Goal: Task Accomplishment & Management: Manage account settings

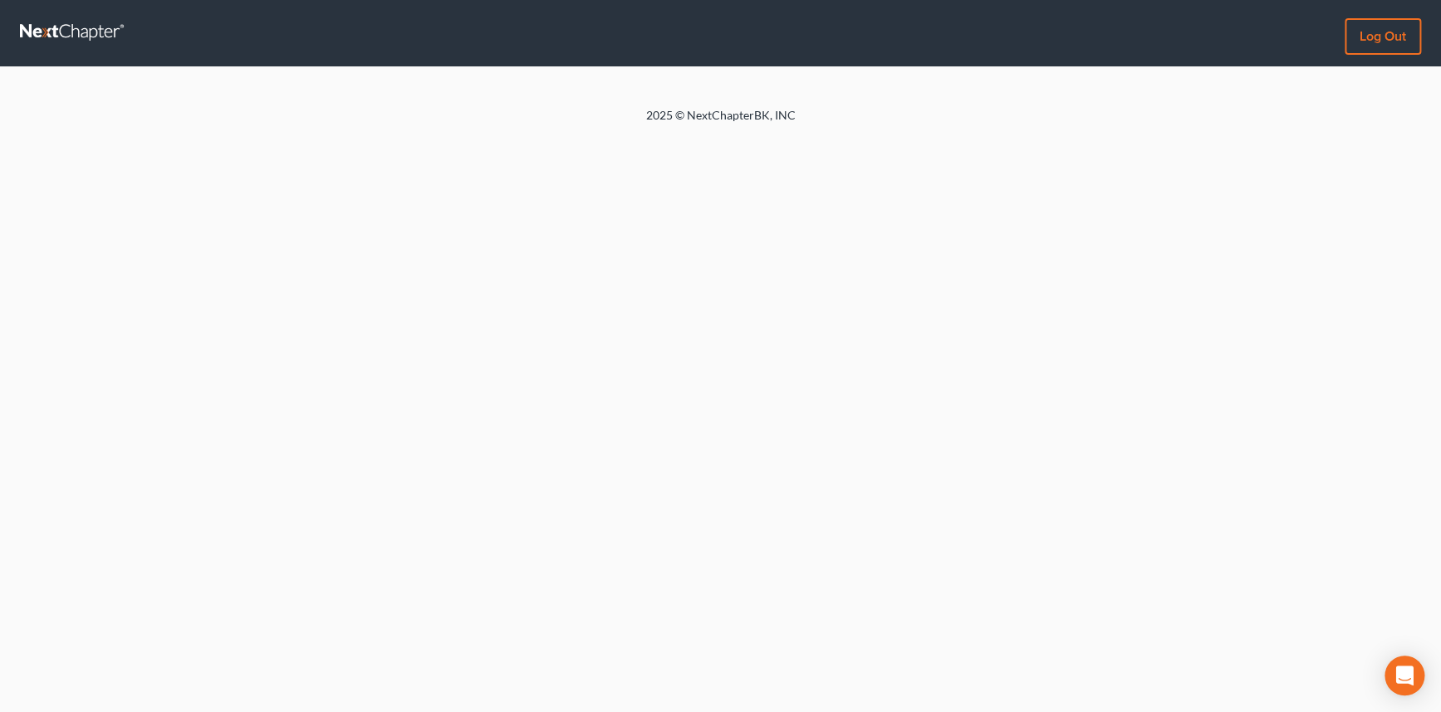
click at [49, 27] on link at bounding box center [73, 33] width 106 height 30
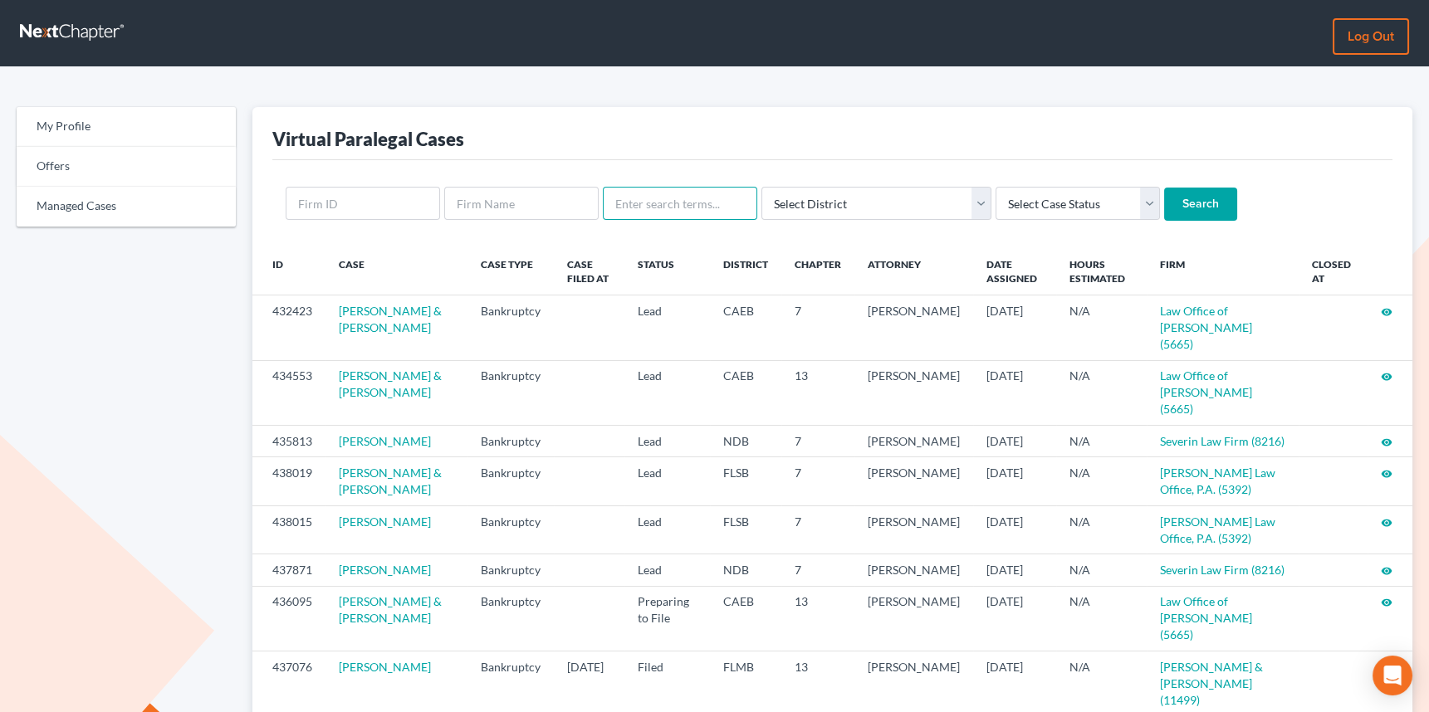
click at [659, 199] on input "text" at bounding box center [680, 203] width 154 height 33
type input "gunval"
click at [1164, 188] on input "Search" at bounding box center [1200, 204] width 73 height 33
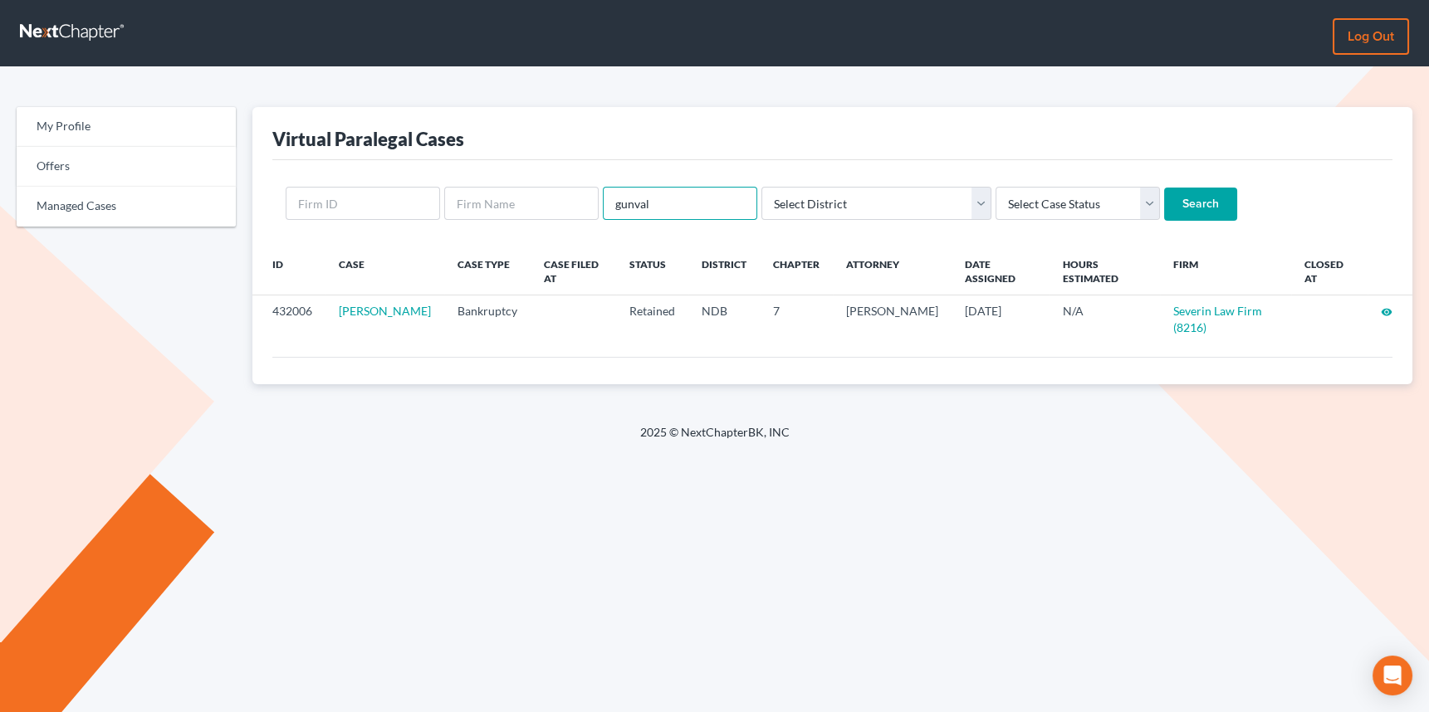
drag, startPoint x: 622, startPoint y: 203, endPoint x: 605, endPoint y: 203, distance: 16.6
click at [605, 203] on input "gunval" at bounding box center [680, 203] width 154 height 33
type input "[PERSON_NAME]"
click at [1164, 188] on input "Search" at bounding box center [1200, 204] width 73 height 33
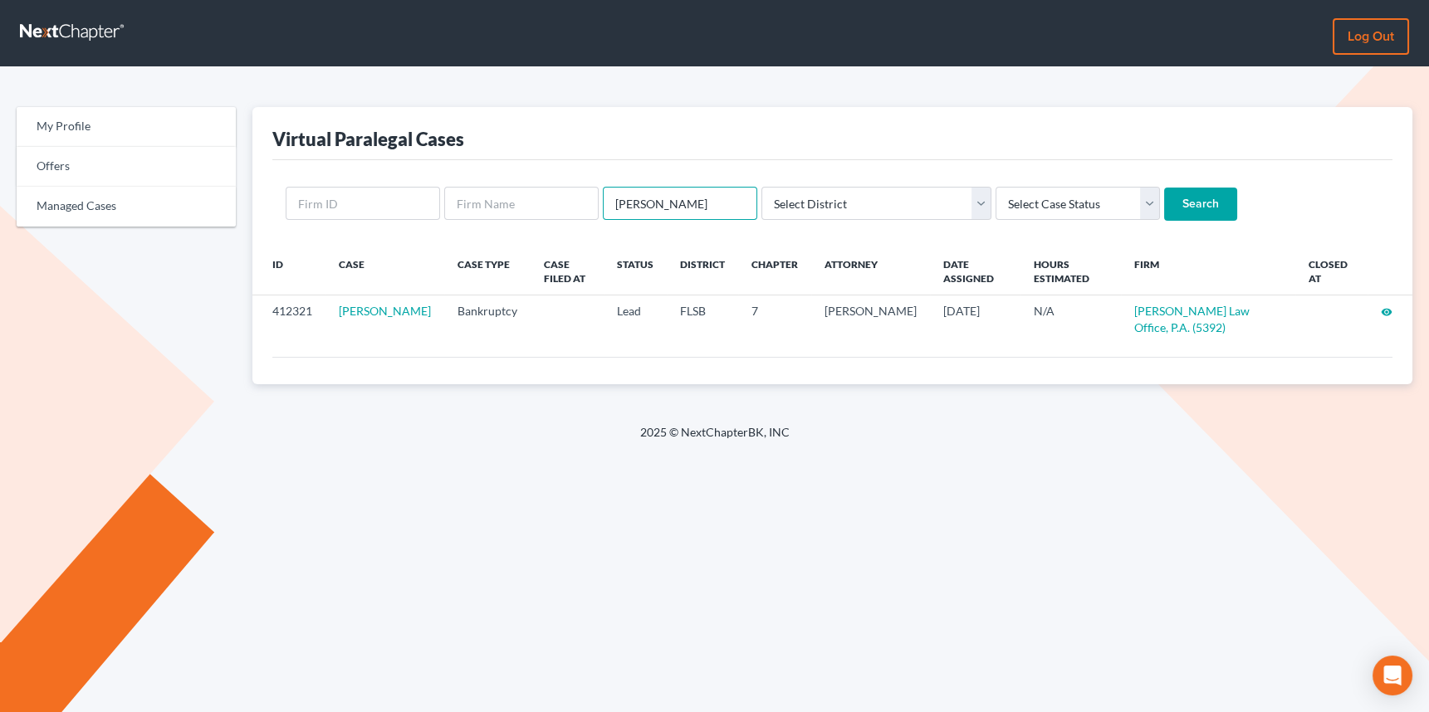
drag, startPoint x: 692, startPoint y: 198, endPoint x: 604, endPoint y: 201, distance: 88.1
click at [604, 201] on input "lisa fagan" at bounding box center [680, 203] width 154 height 33
type input "lauson"
click at [1164, 188] on input "Search" at bounding box center [1200, 204] width 73 height 33
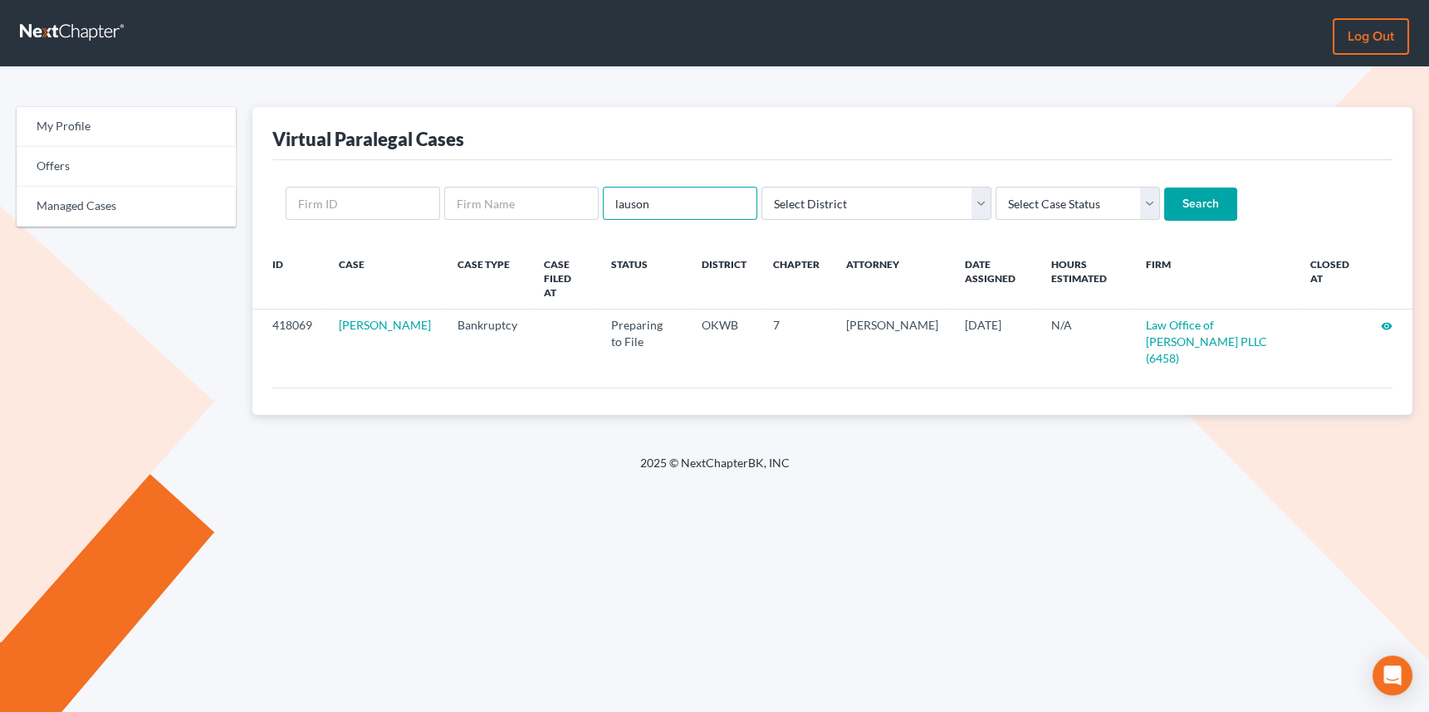
click at [671, 205] on input "lauson" at bounding box center [680, 203] width 154 height 33
drag, startPoint x: 671, startPoint y: 205, endPoint x: 610, endPoint y: 212, distance: 61.0
click at [610, 212] on input "lauson" at bounding box center [680, 203] width 154 height 33
type input "[PERSON_NAME]"
click at [1164, 188] on input "Search" at bounding box center [1200, 204] width 73 height 33
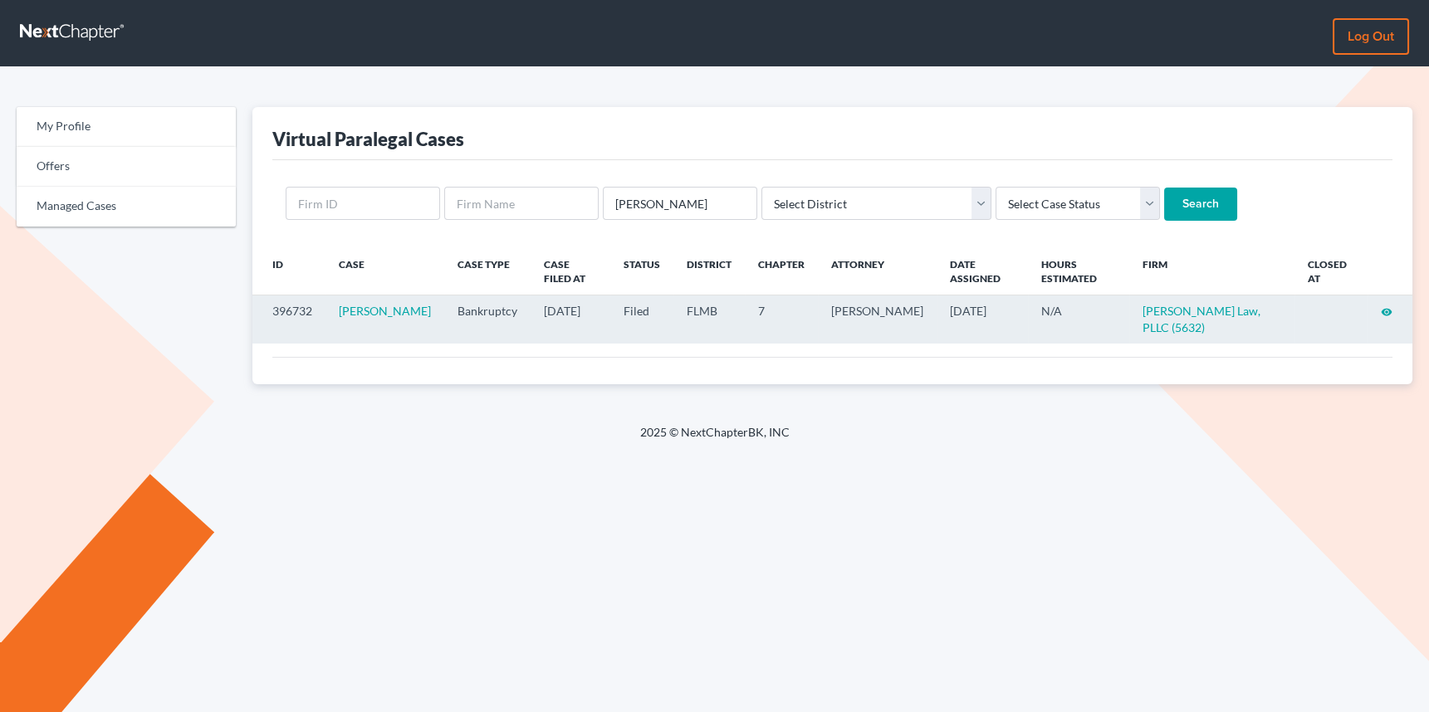
click at [1388, 306] on icon "visibility" at bounding box center [1387, 312] width 12 height 12
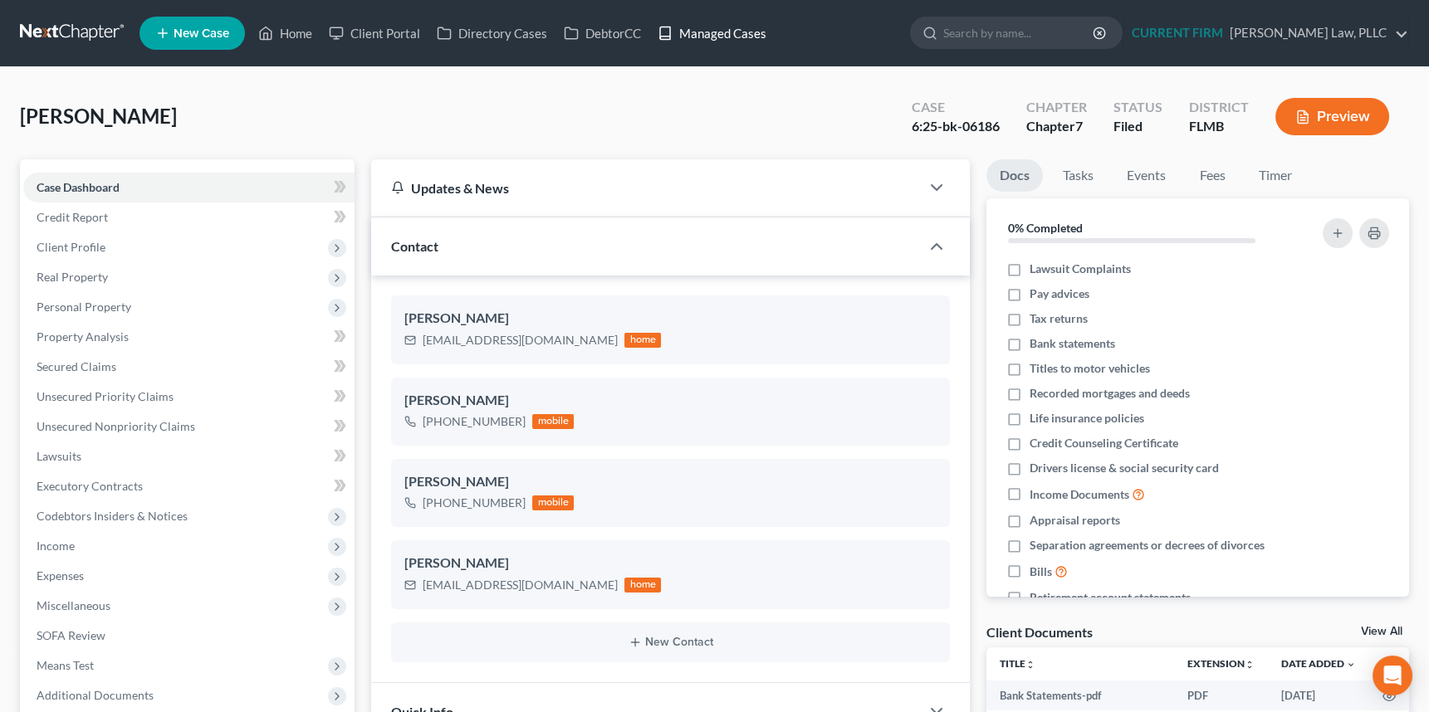
click at [711, 29] on link "Managed Cases" at bounding box center [711, 33] width 125 height 30
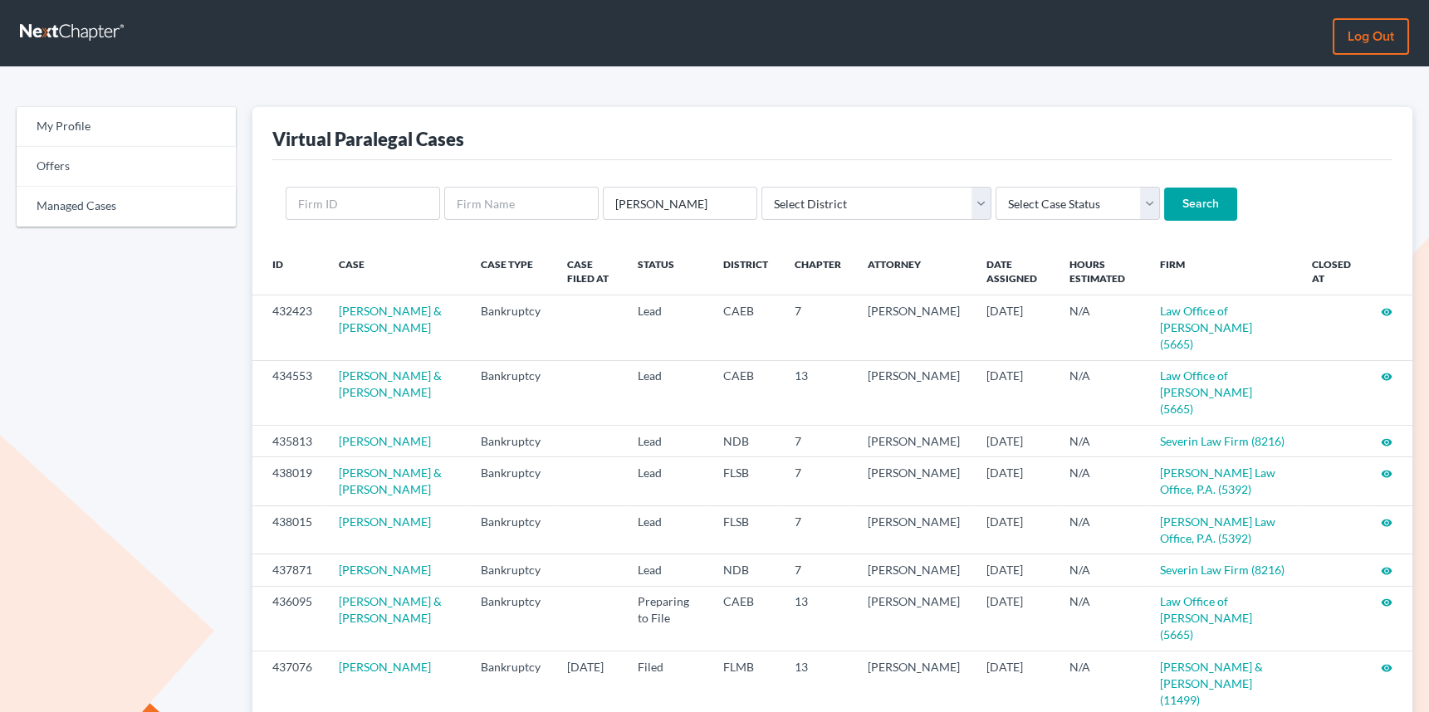
type input "bryan sanders"
click at [1164, 188] on input "Search" at bounding box center [1200, 204] width 73 height 33
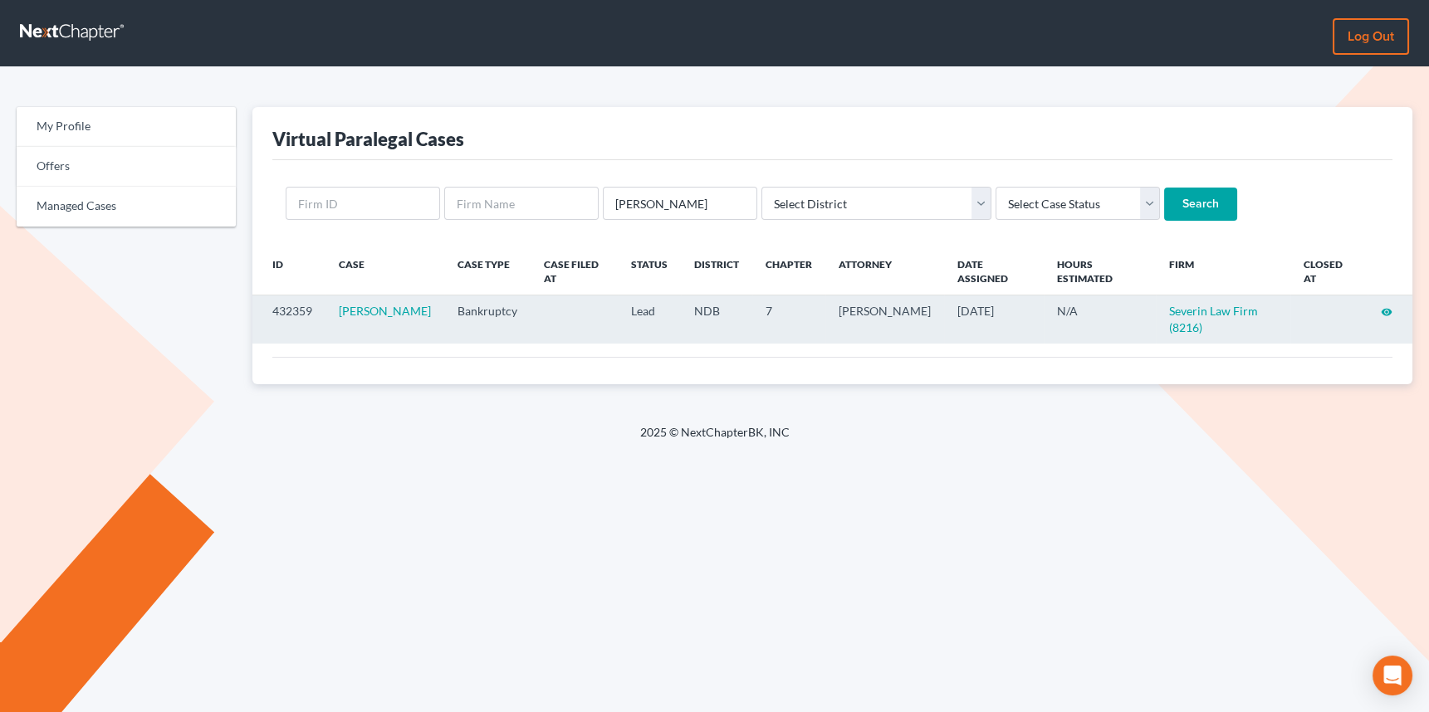
click at [1384, 309] on icon "visibility" at bounding box center [1387, 312] width 12 height 12
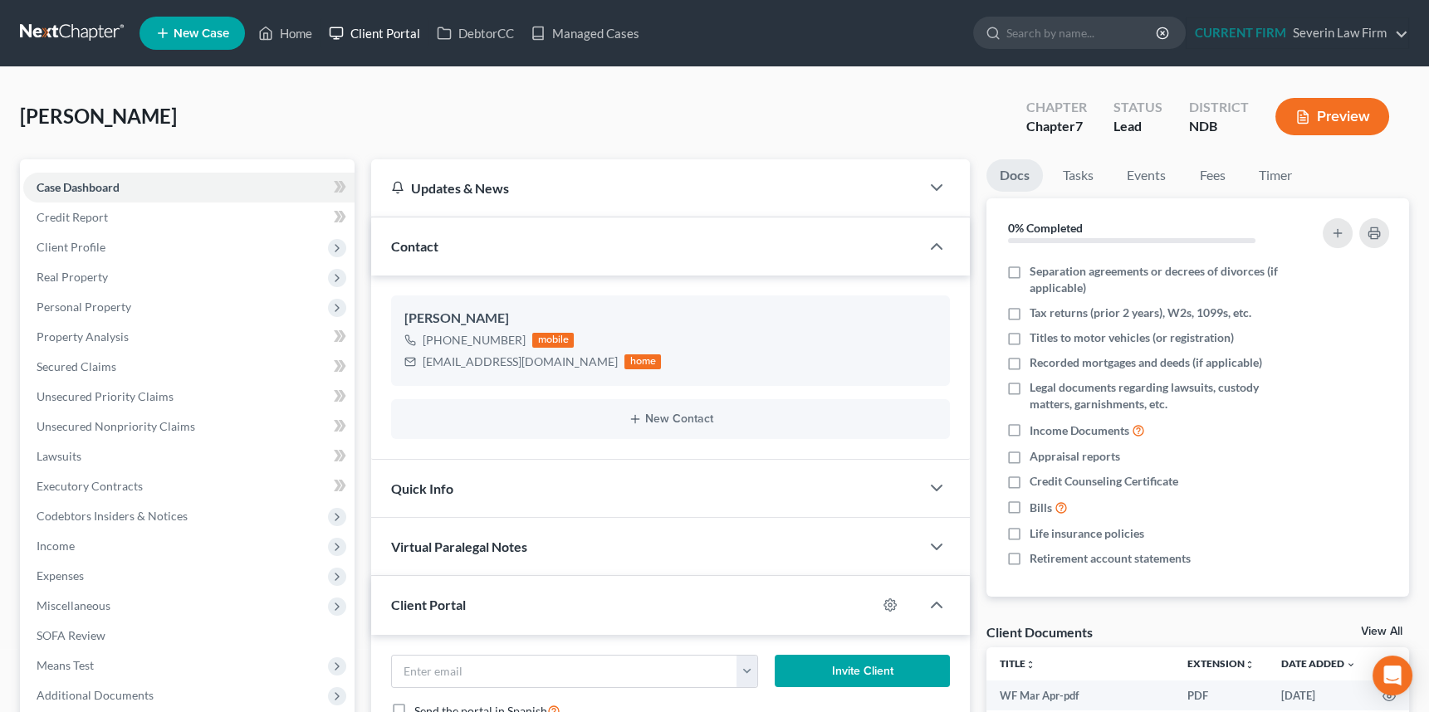
click at [374, 33] on link "Client Portal" at bounding box center [375, 33] width 108 height 30
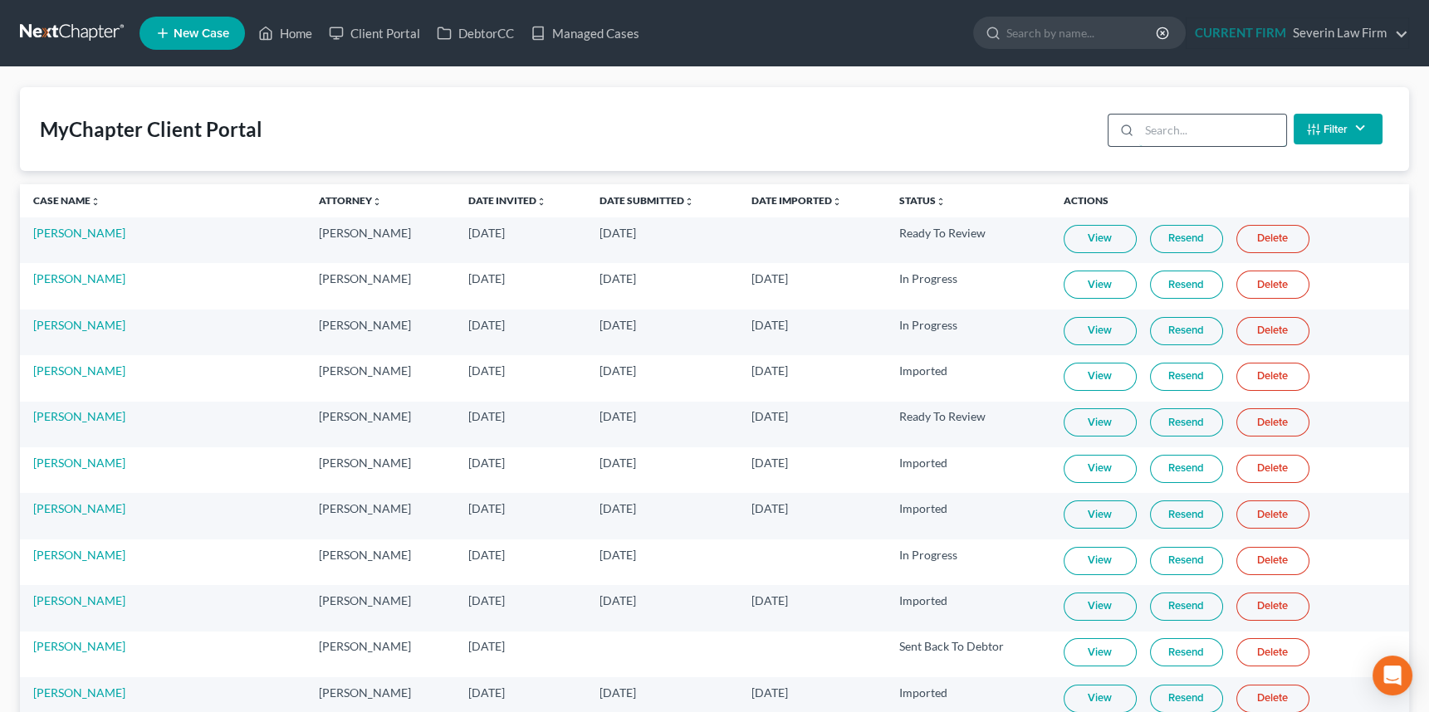
click at [1186, 133] on input "search" at bounding box center [1212, 131] width 147 height 32
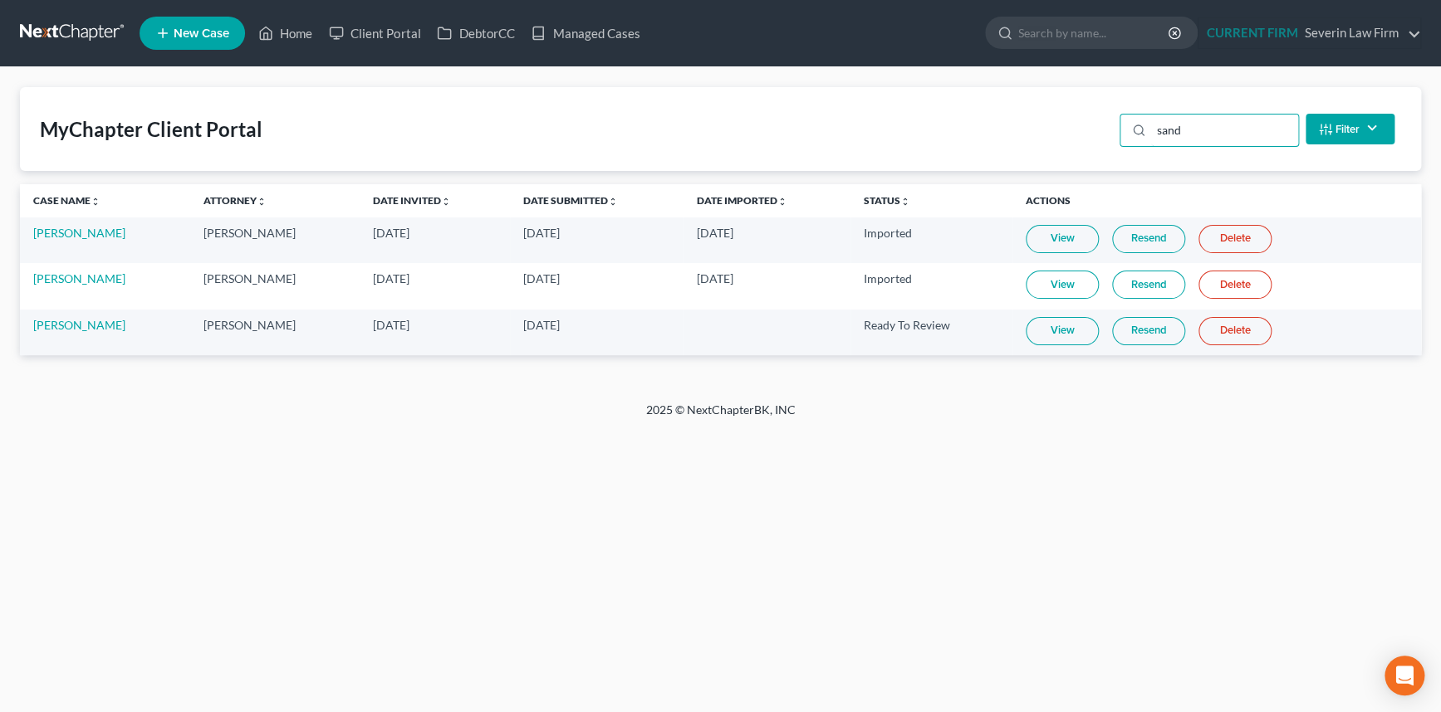
type input "sand"
click at [1066, 330] on link "View" at bounding box center [1061, 331] width 73 height 28
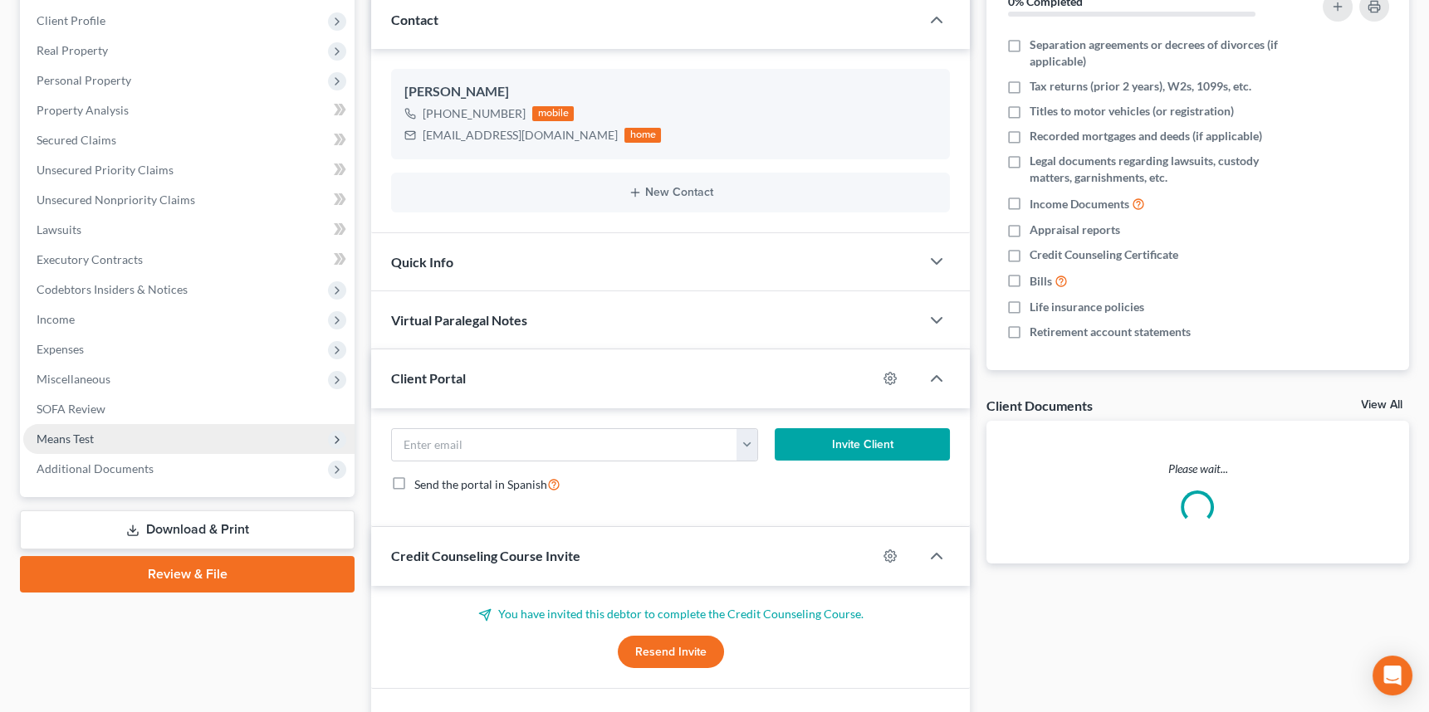
scroll to position [322, 0]
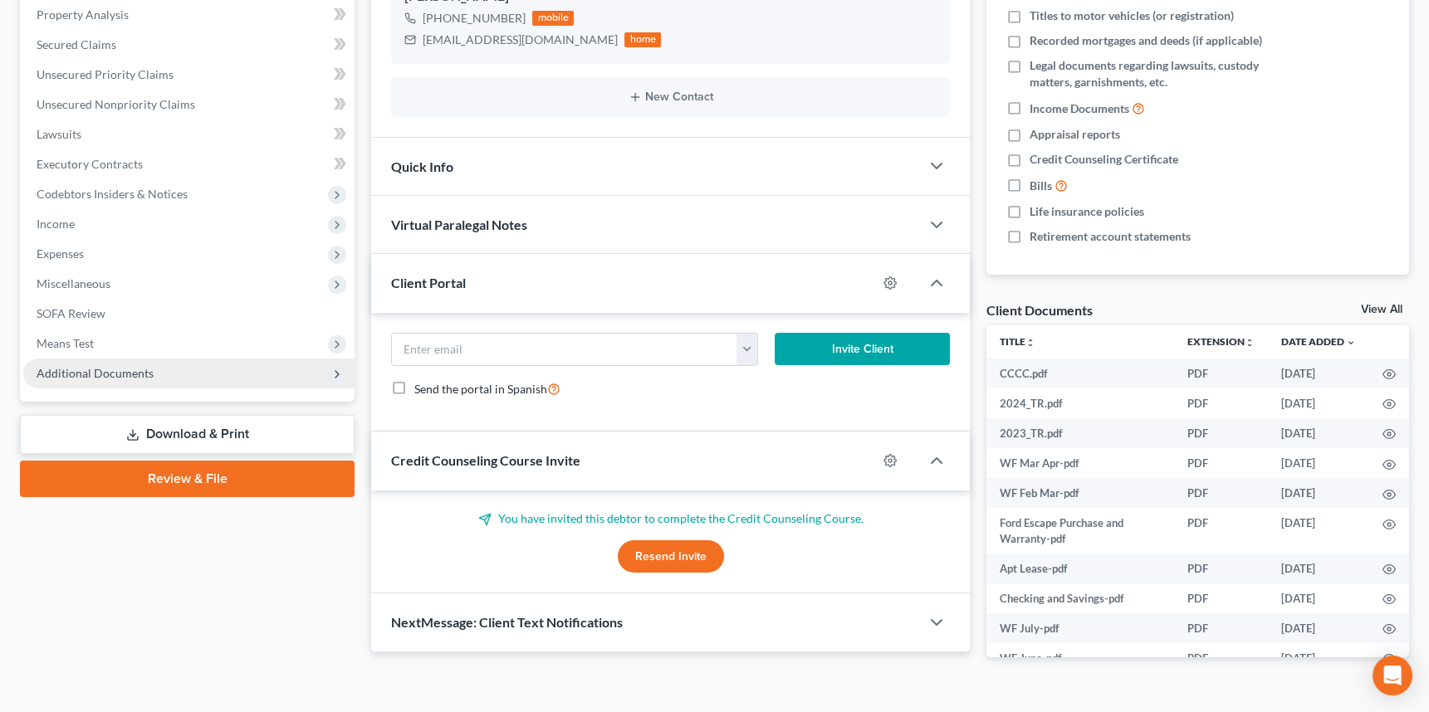
click at [73, 369] on span "Additional Documents" at bounding box center [95, 373] width 117 height 14
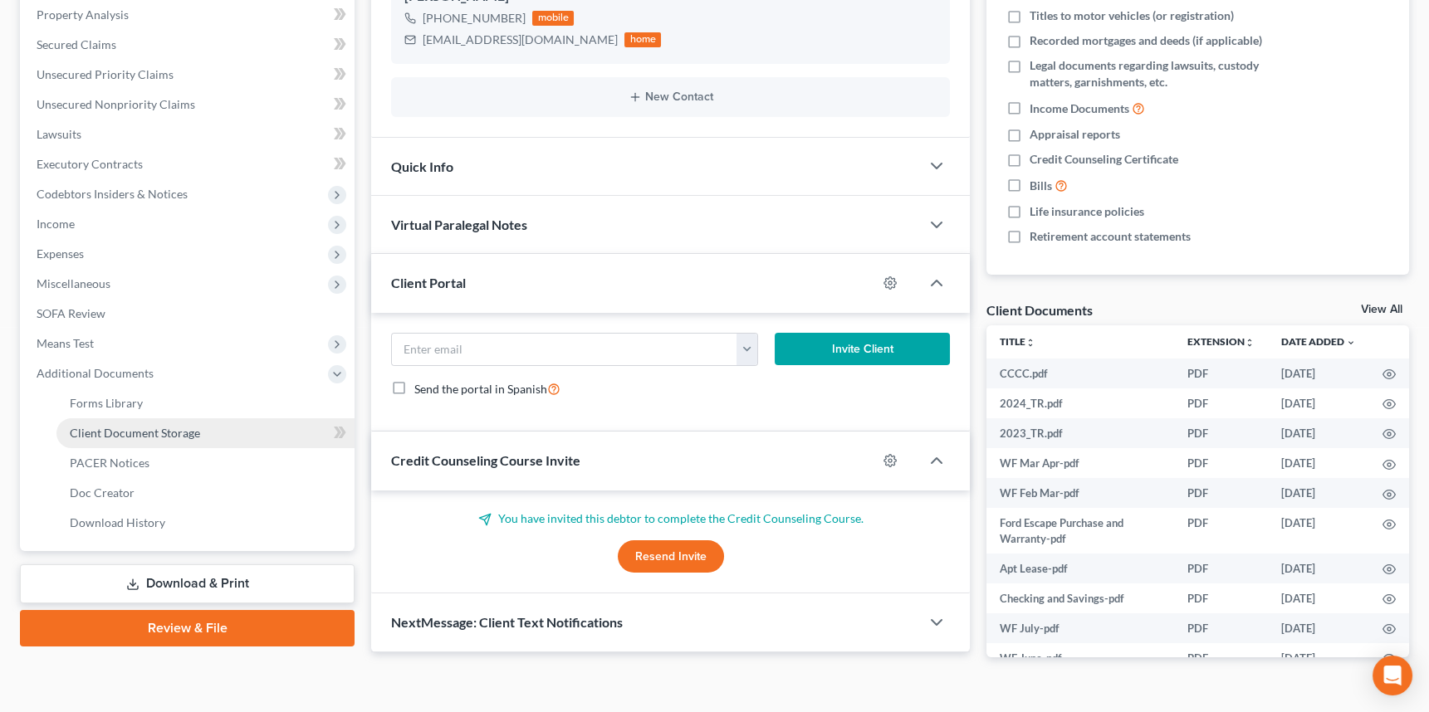
click at [96, 430] on span "Client Document Storage" at bounding box center [135, 433] width 130 height 14
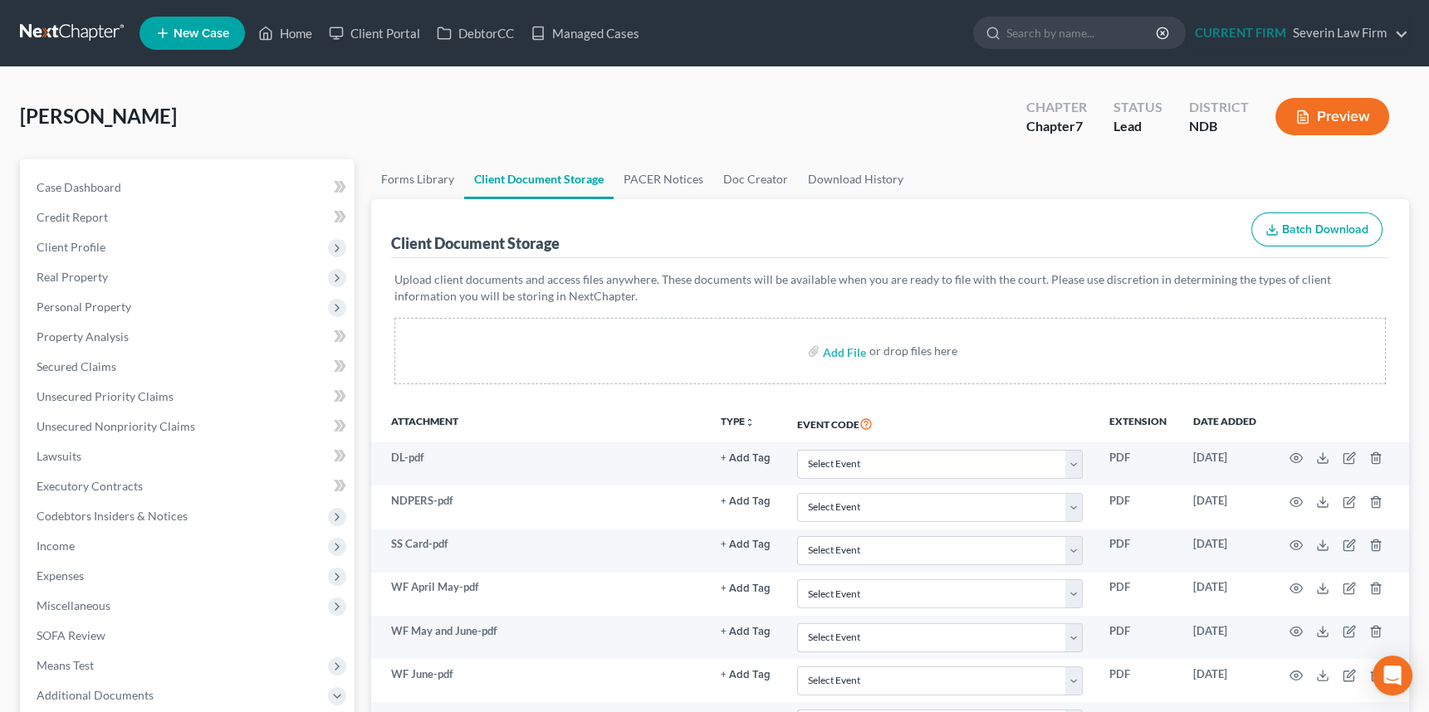
click at [1277, 232] on icon "button" at bounding box center [1272, 233] width 10 height 3
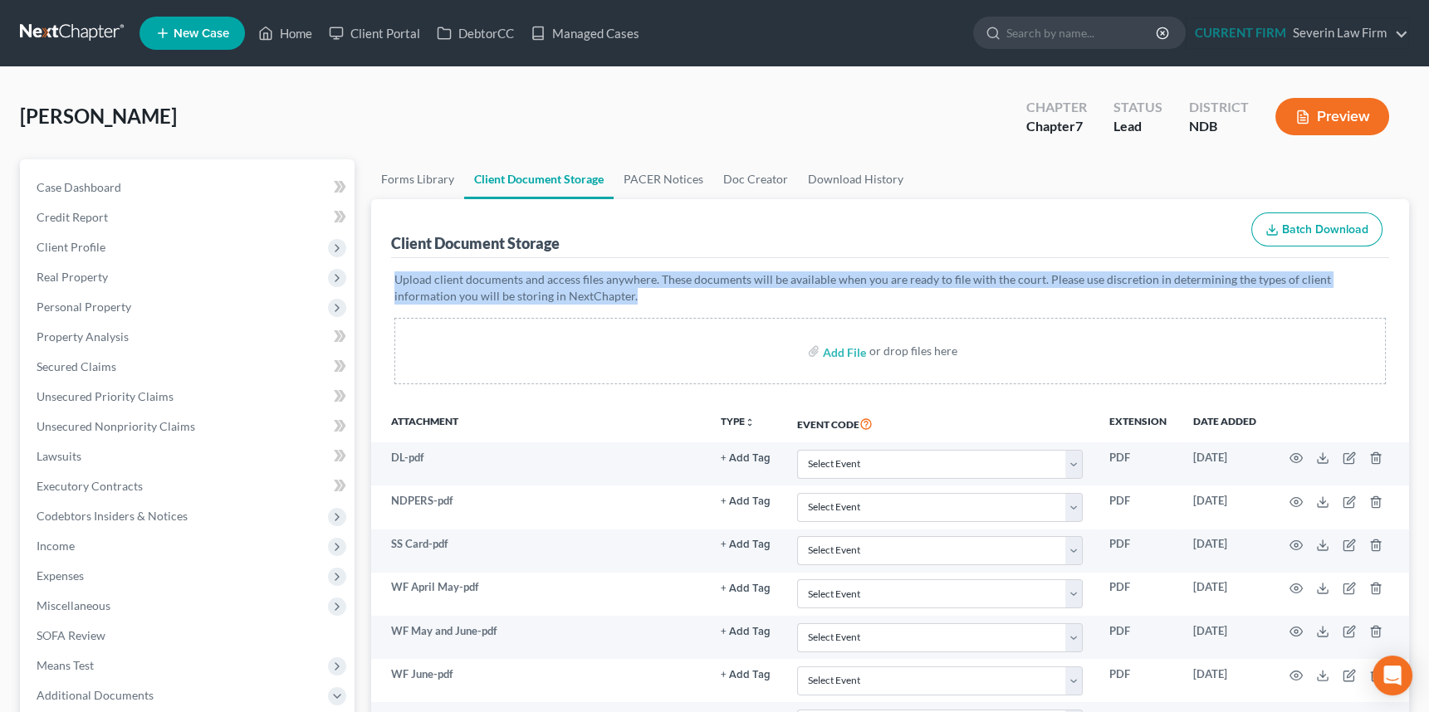
drag, startPoint x: 1278, startPoint y: 230, endPoint x: 1088, endPoint y: 297, distance: 201.7
click at [1088, 297] on div "Client Document Storage Batch Download Upload client documents and access files…" at bounding box center [890, 674] width 1038 height 951
click at [1388, 296] on div "Upload client documents and access files anywhere. These documents will be avai…" at bounding box center [890, 331] width 998 height 146
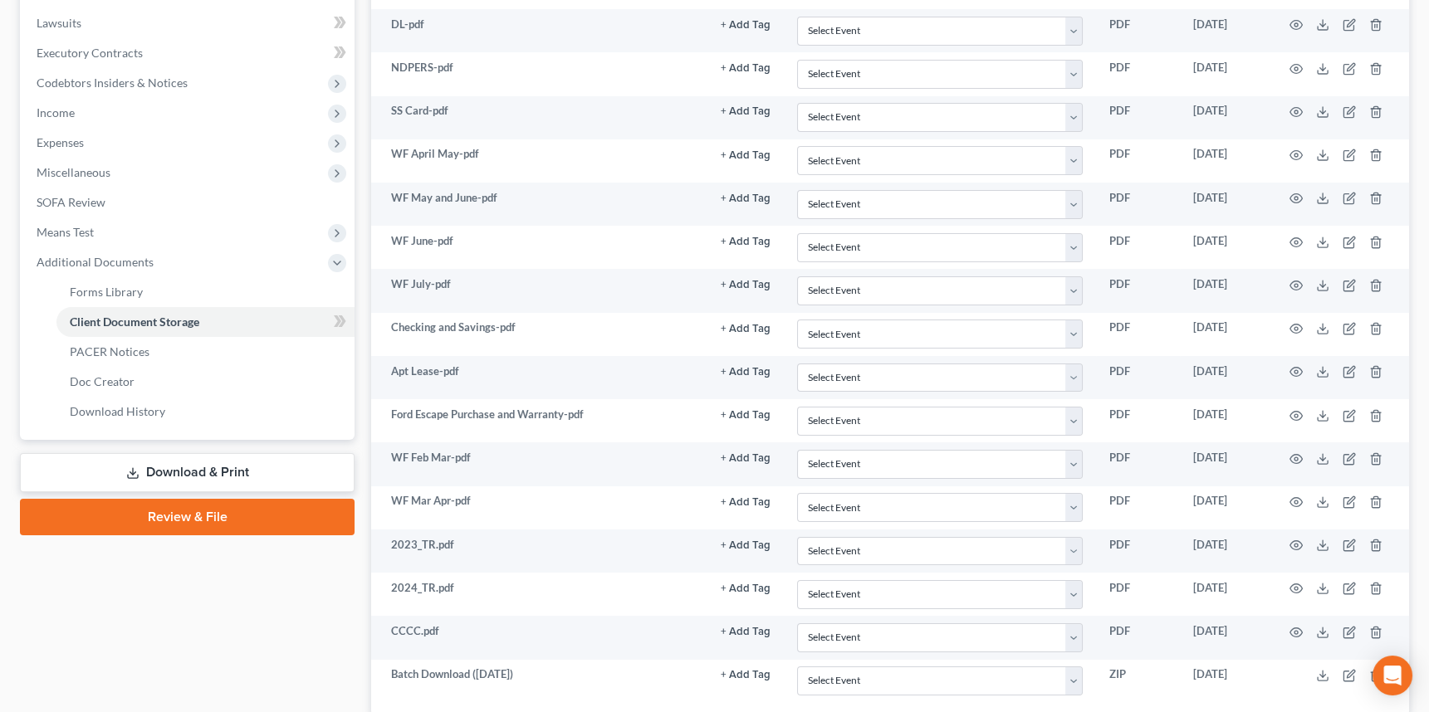
scroll to position [549, 0]
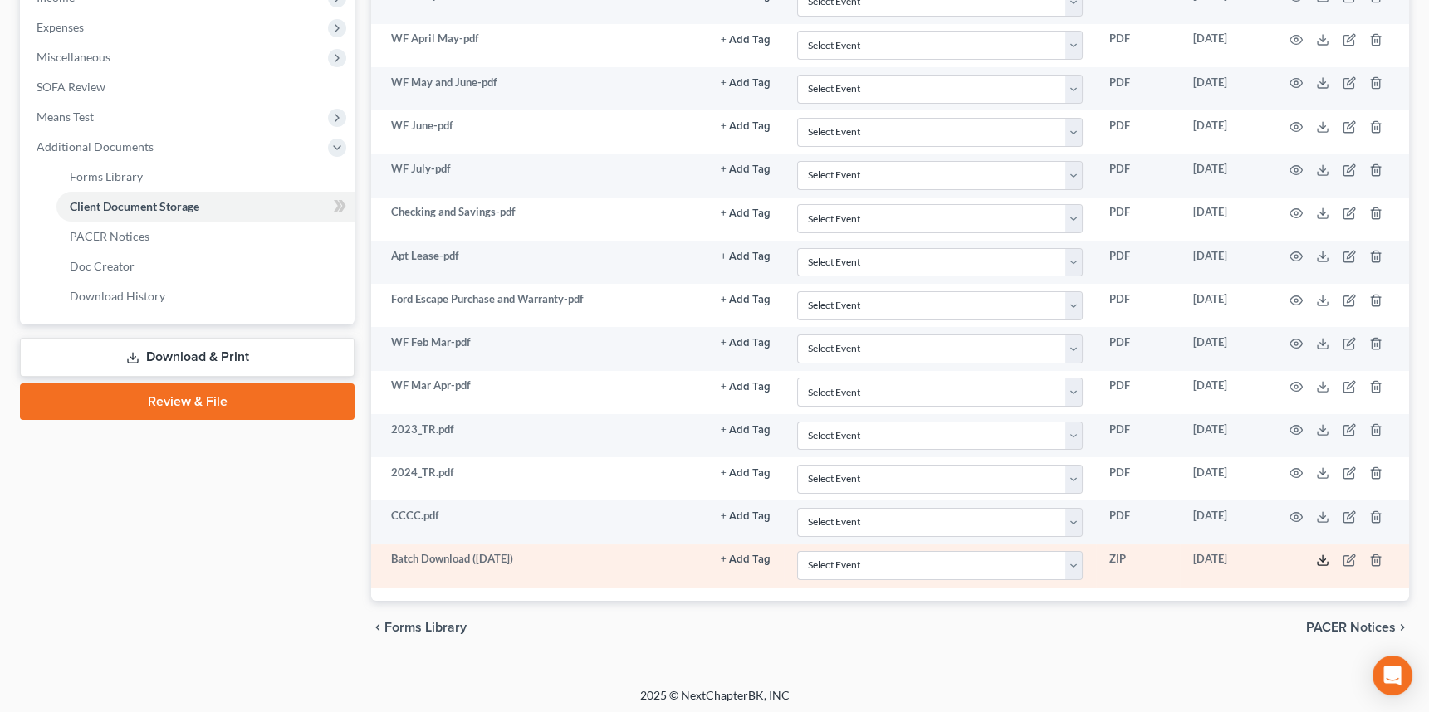
click at [1326, 554] on icon at bounding box center [1322, 560] width 13 height 13
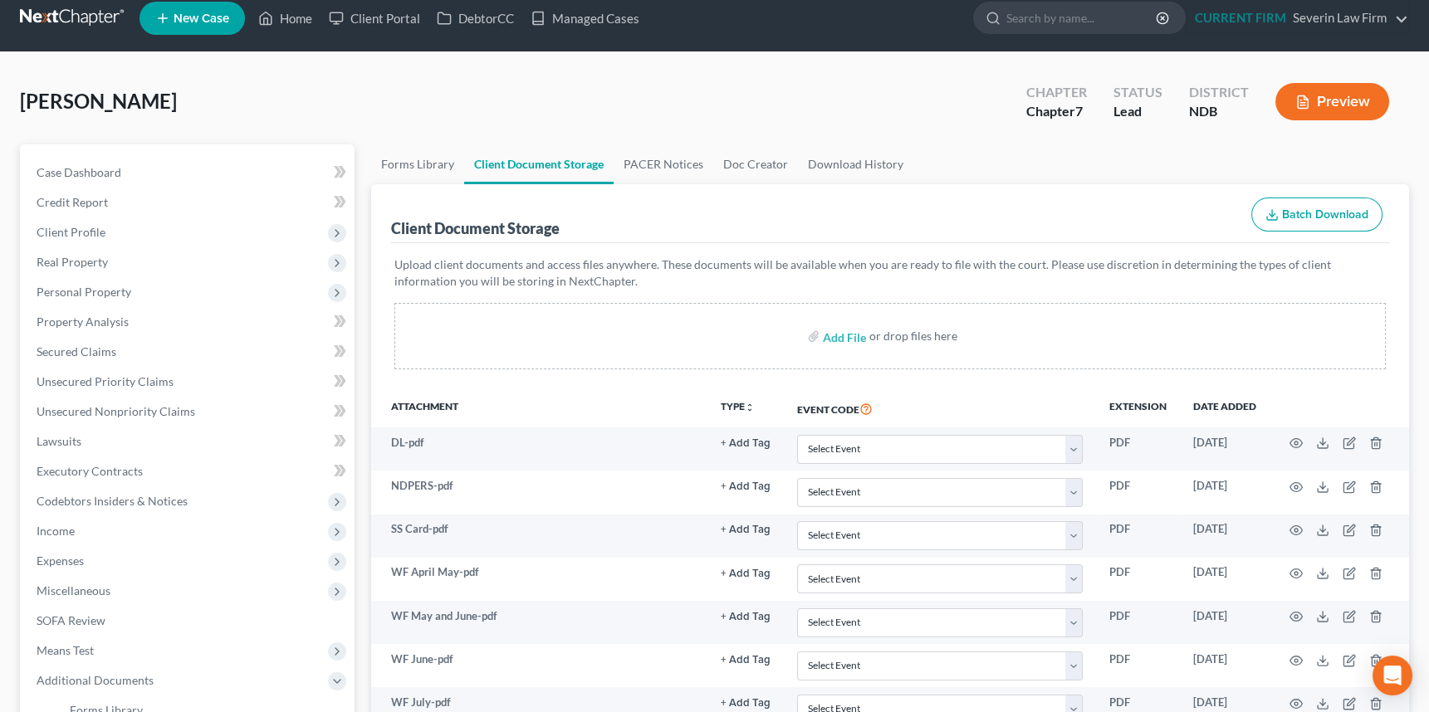
scroll to position [0, 0]
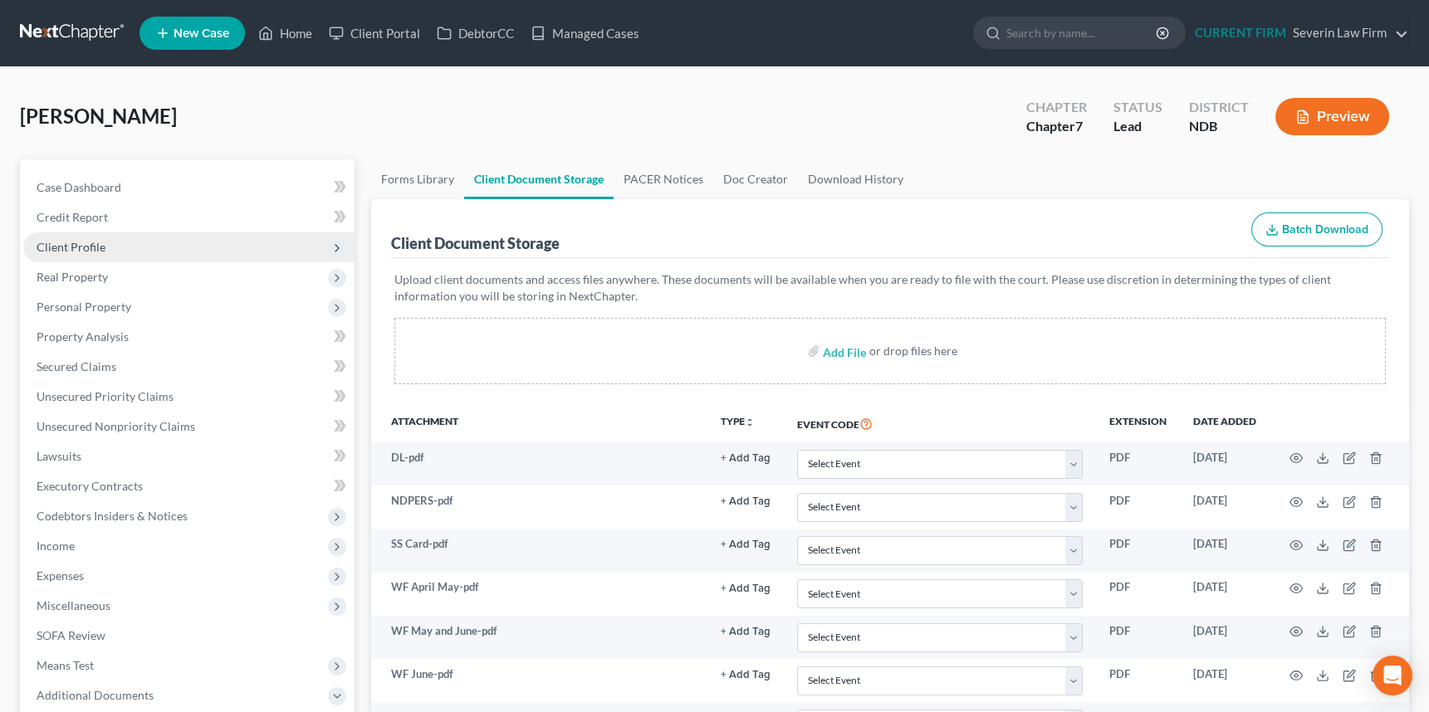
click at [74, 247] on span "Client Profile" at bounding box center [71, 247] width 69 height 14
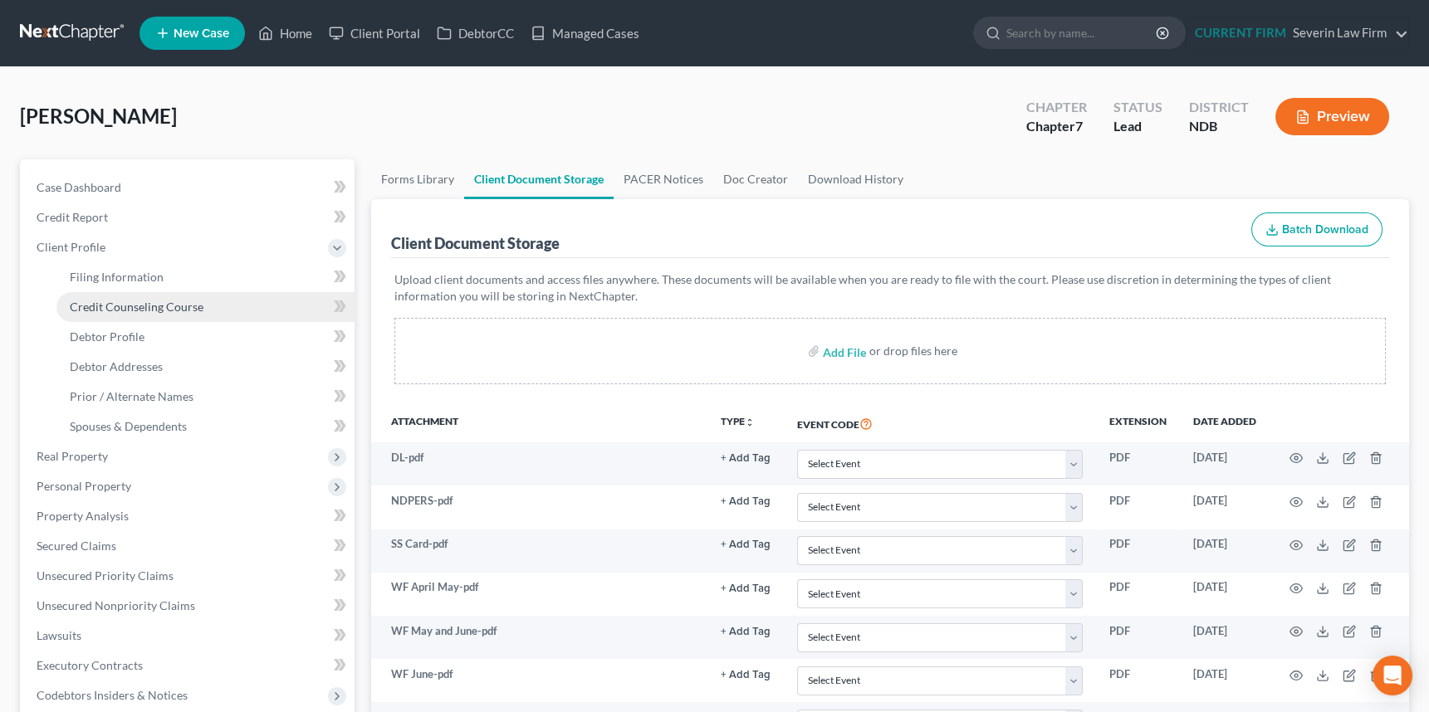
click at [125, 309] on span "Credit Counseling Course" at bounding box center [137, 307] width 134 height 14
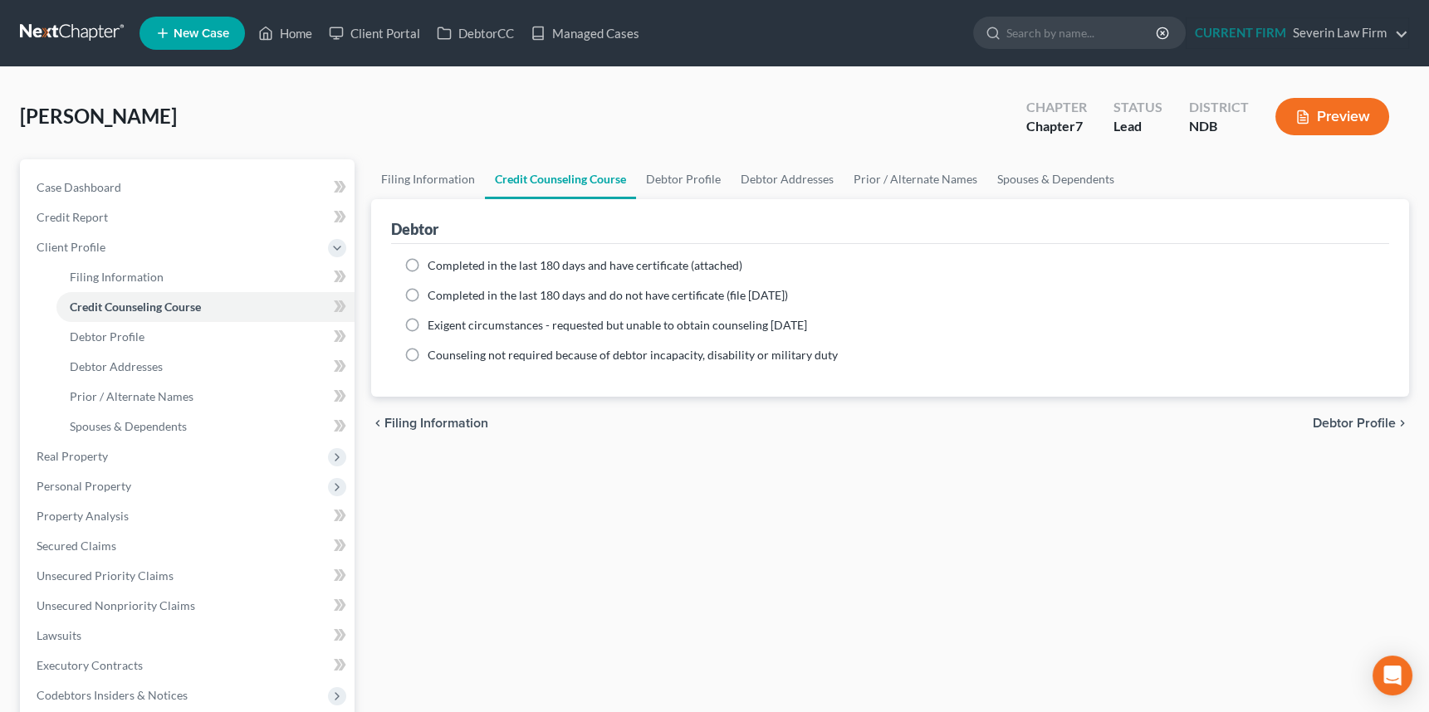
click at [428, 264] on label "Completed in the last 180 days and have certificate (attached)" at bounding box center [585, 265] width 315 height 17
click at [434, 264] on input "Completed in the last 180 days and have certificate (attached)" at bounding box center [439, 262] width 11 height 11
radio input "true"
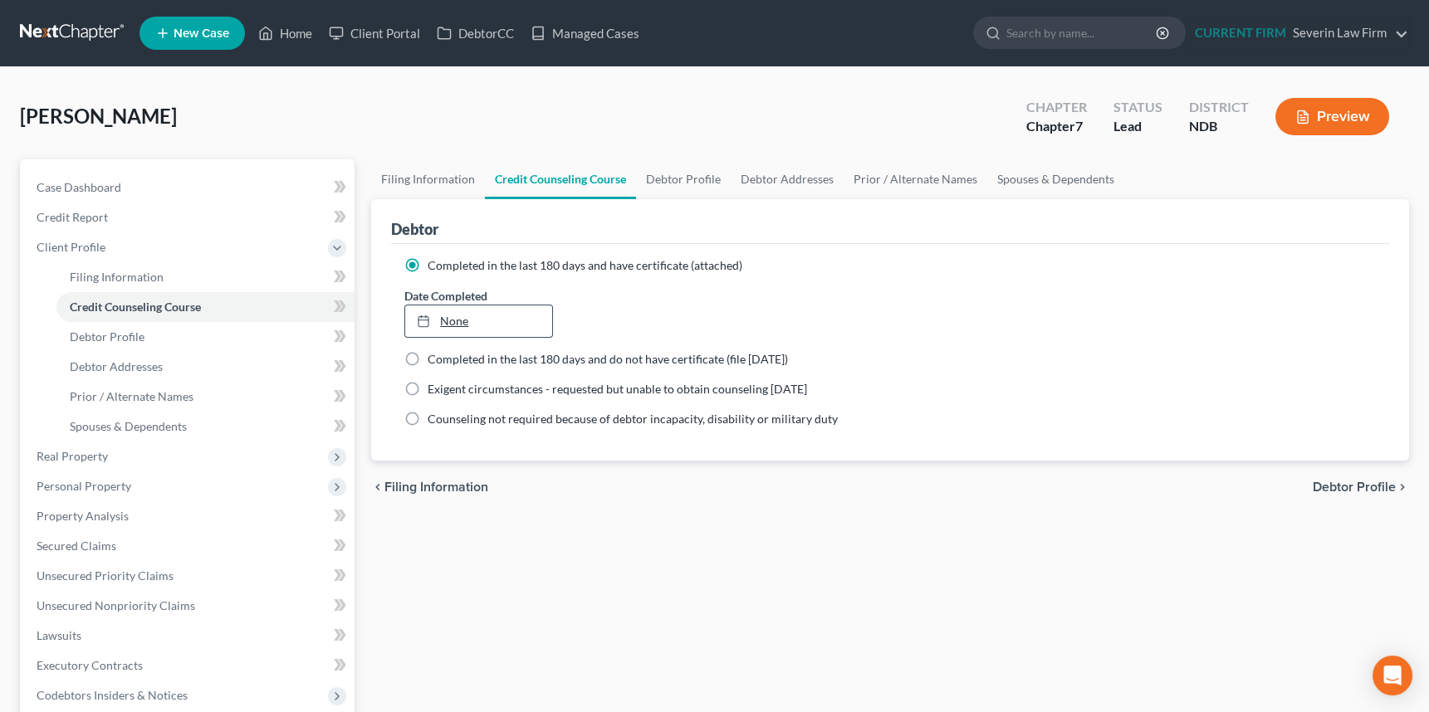
click at [453, 316] on link "None" at bounding box center [478, 322] width 146 height 32
type input "10/2/2025"
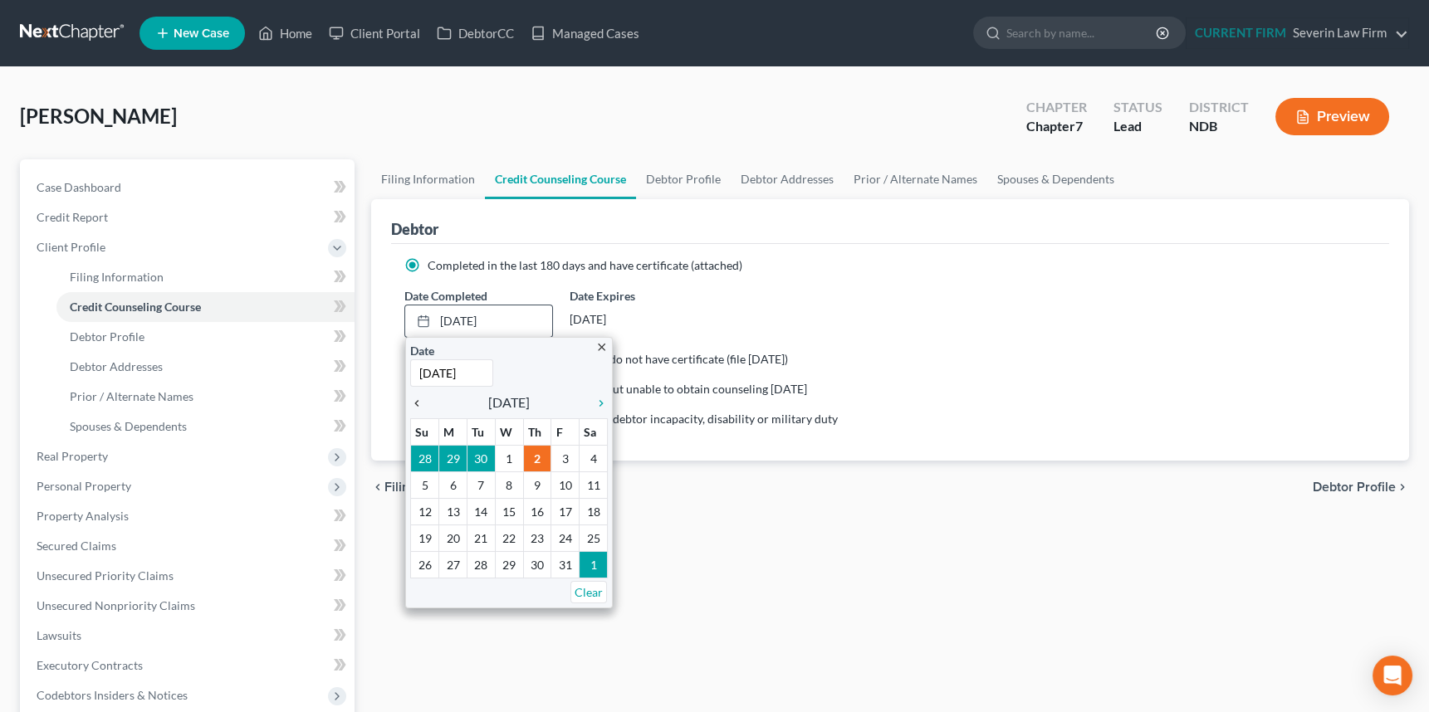
click at [422, 407] on icon "chevron_left" at bounding box center [421, 403] width 22 height 13
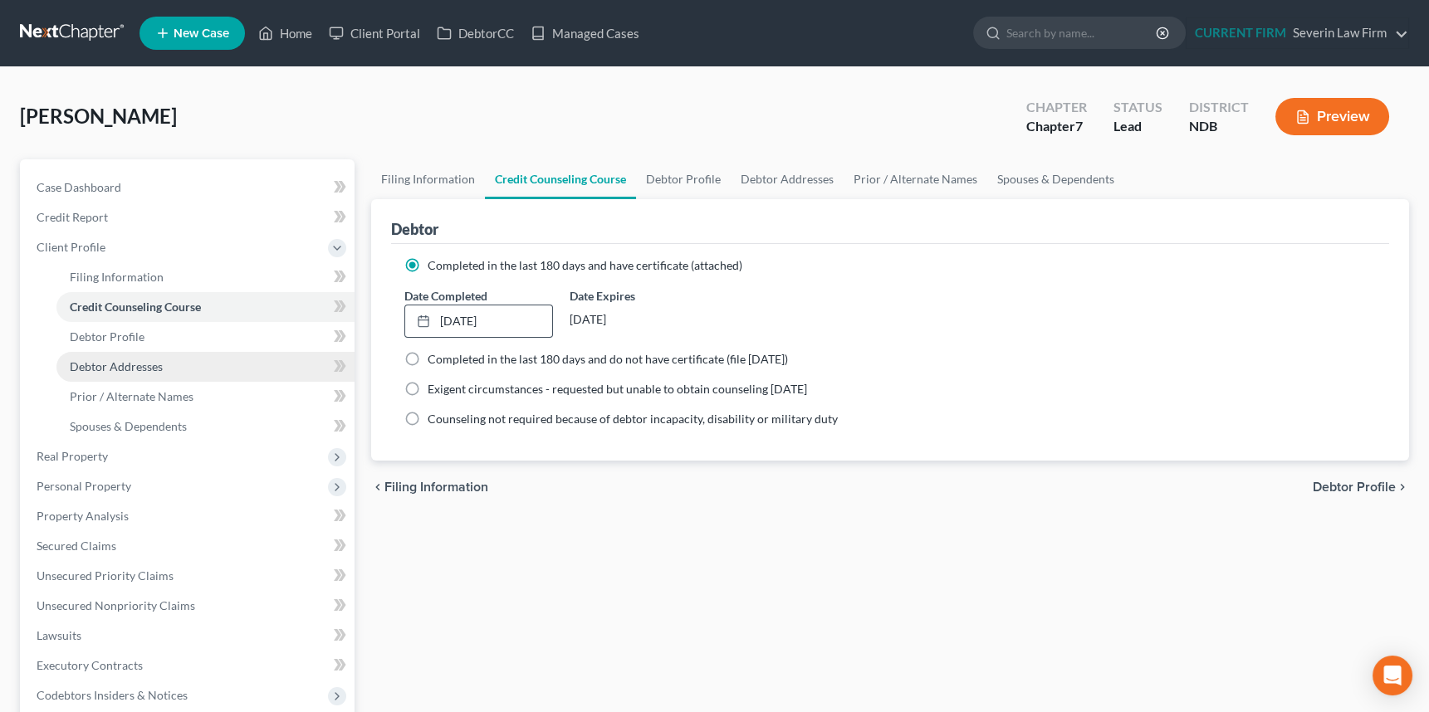
click at [133, 370] on span "Debtor Addresses" at bounding box center [116, 367] width 93 height 14
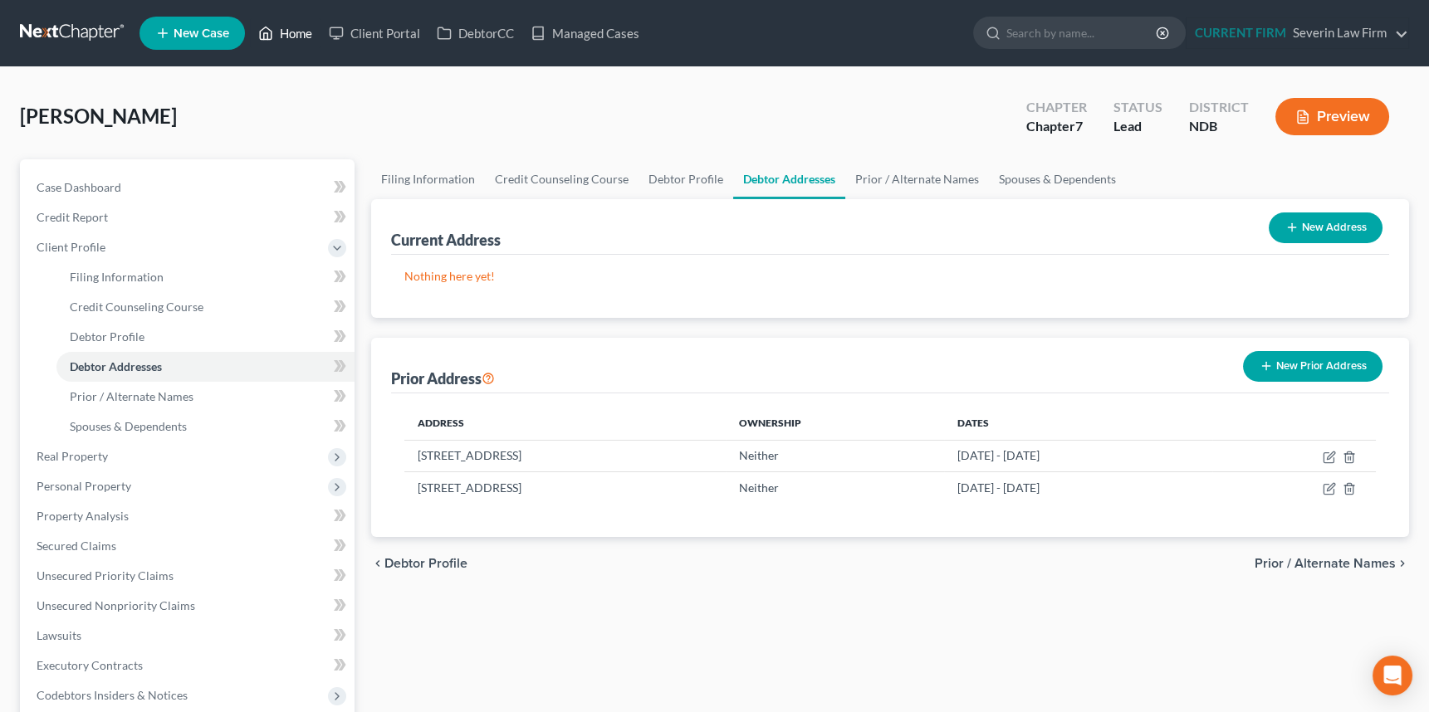
click at [288, 28] on link "Home" at bounding box center [285, 33] width 71 height 30
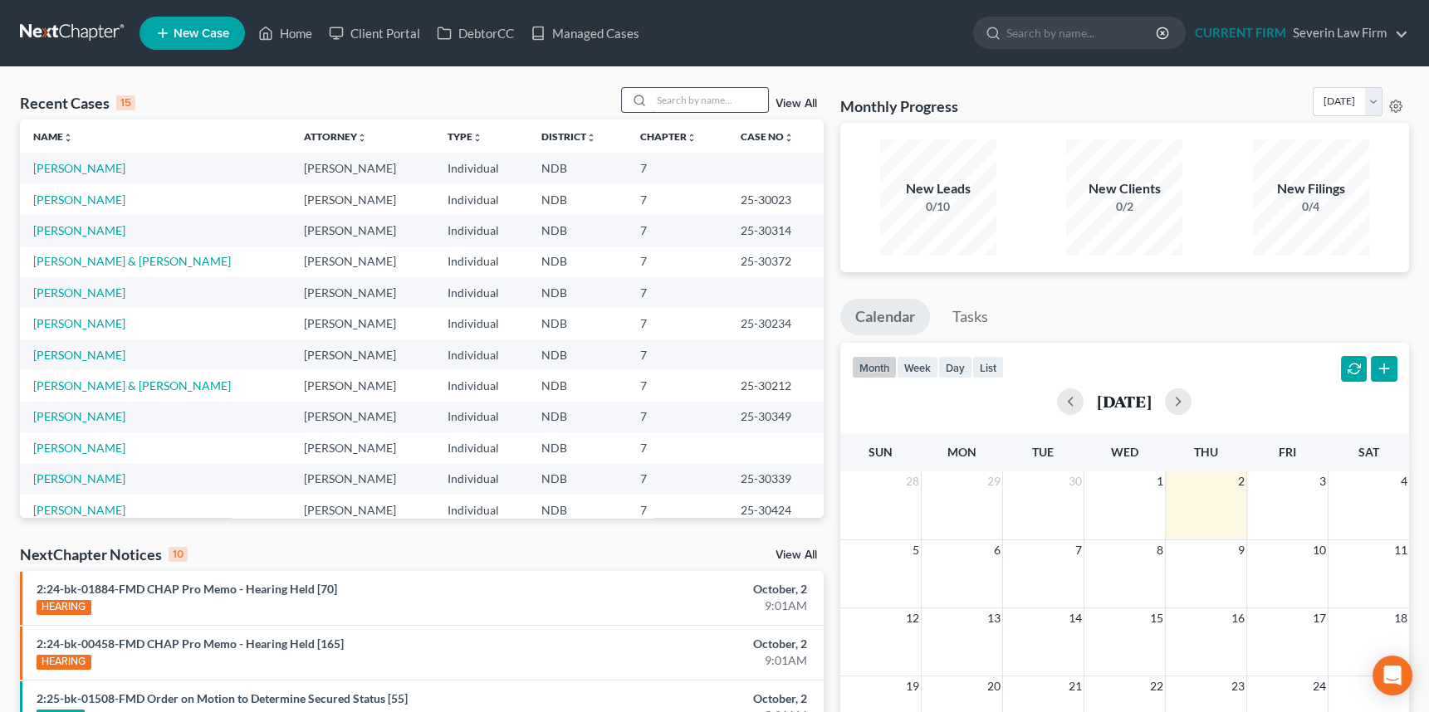
click at [669, 95] on input "search" at bounding box center [710, 100] width 116 height 24
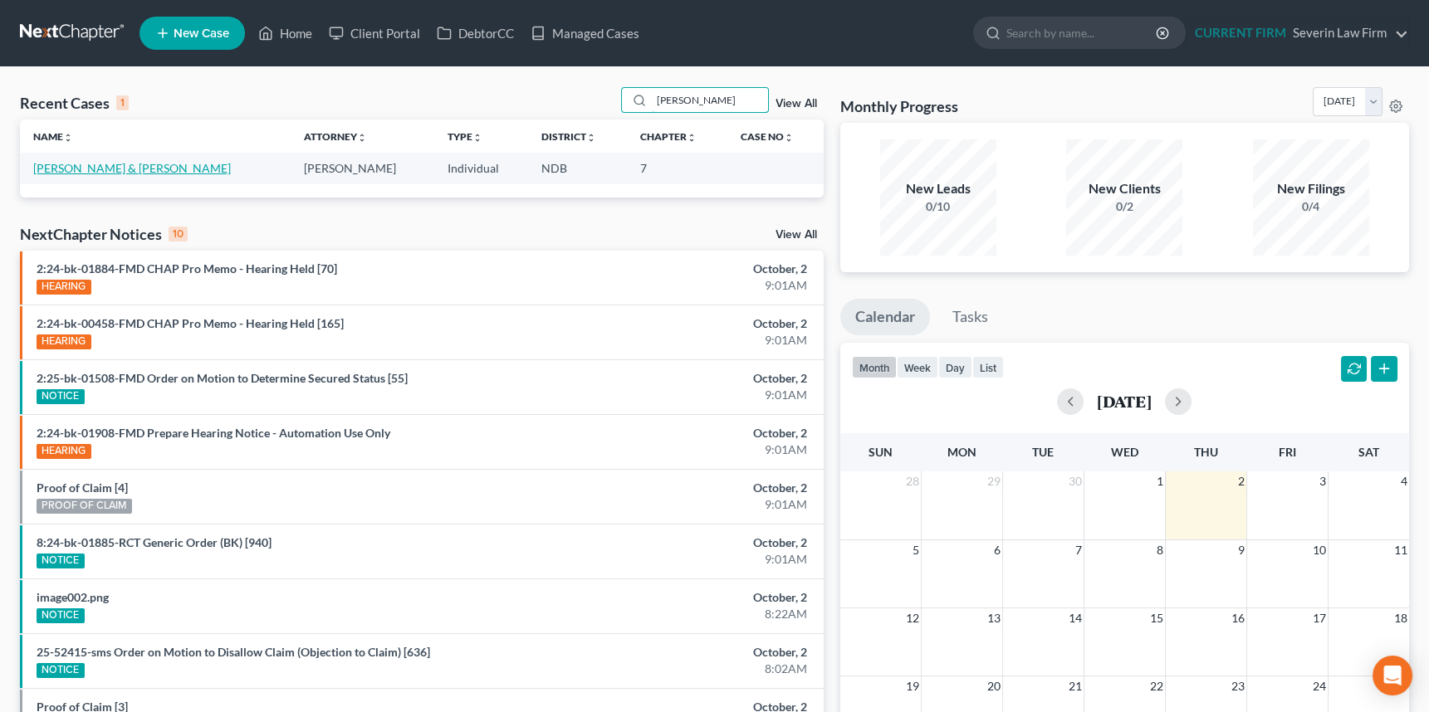
type input "murphy"
click at [67, 167] on link "Murphy, Erin & Jose" at bounding box center [132, 168] width 198 height 14
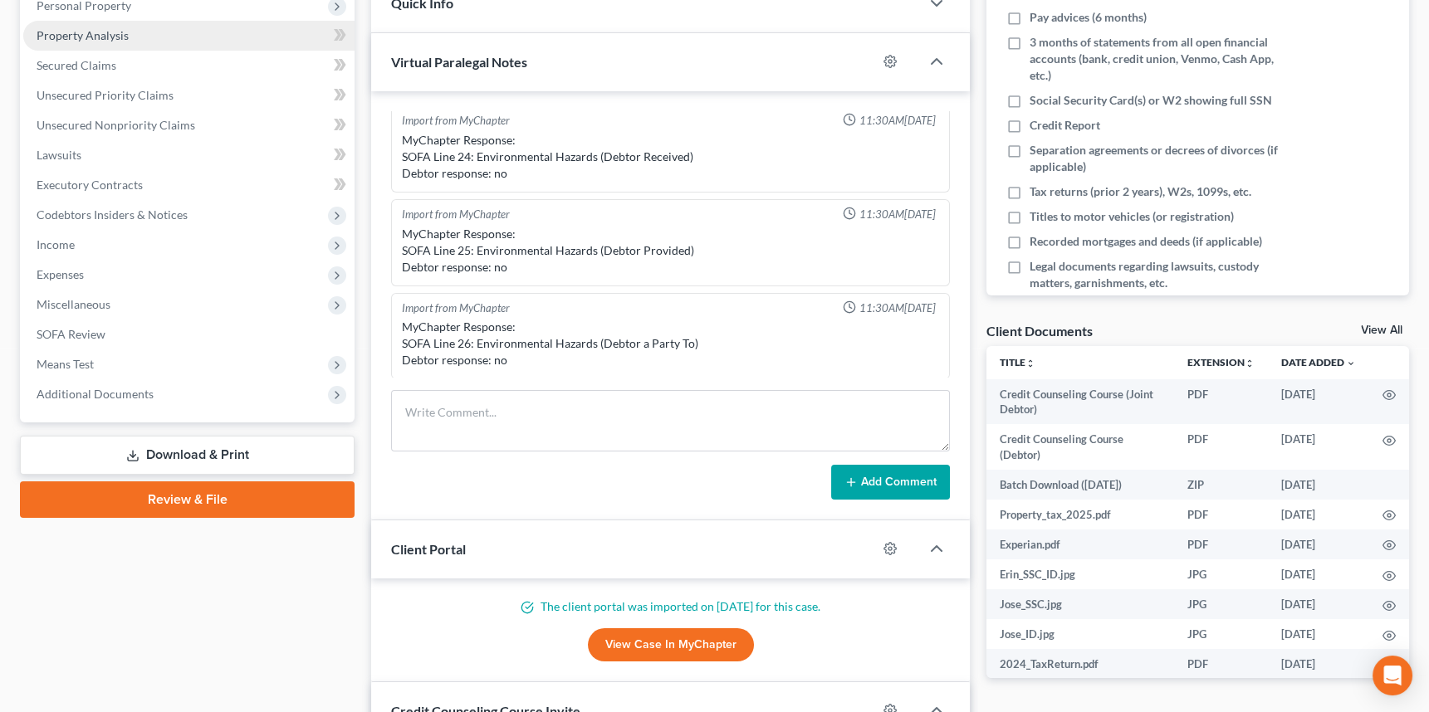
scroll to position [377, 0]
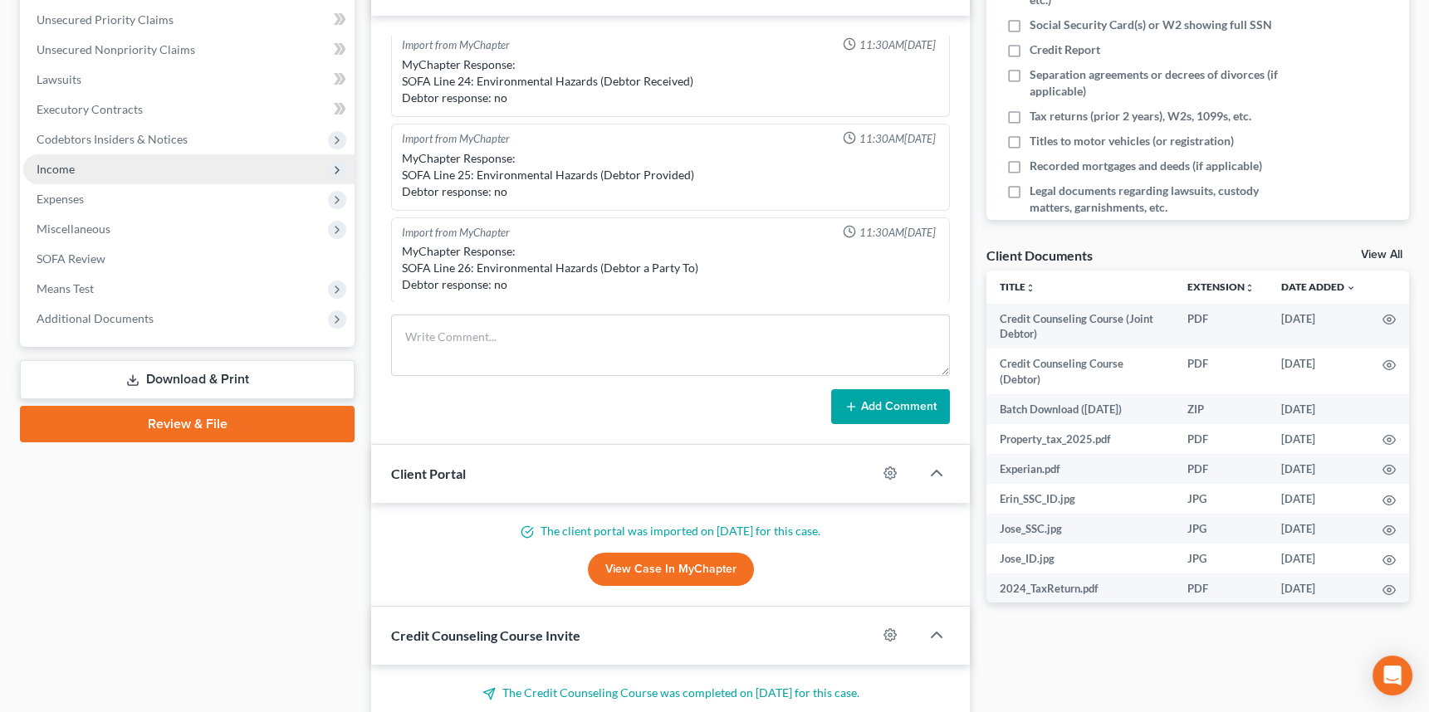
click at [52, 171] on span "Income" at bounding box center [56, 169] width 38 height 14
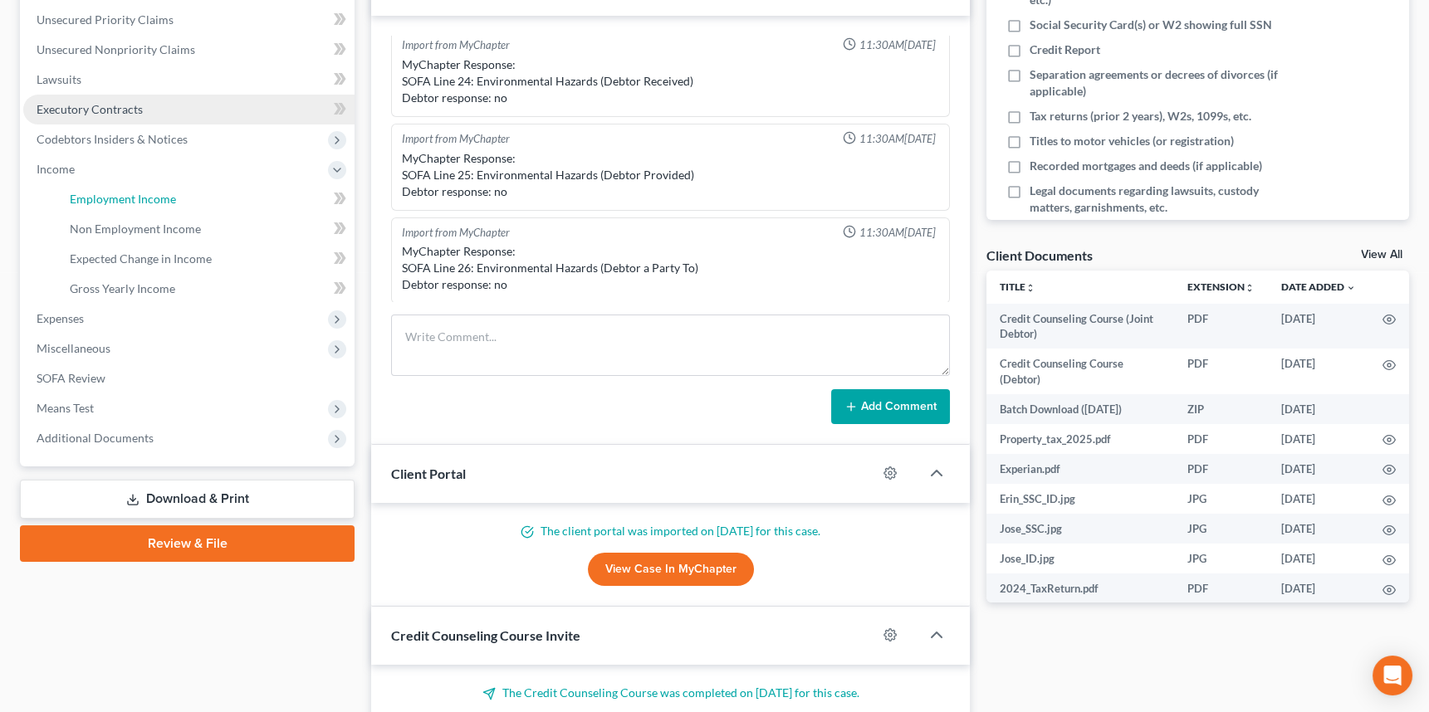
drag, startPoint x: 115, startPoint y: 190, endPoint x: 242, endPoint y: 200, distance: 127.4
click at [116, 192] on span "Employment Income" at bounding box center [123, 199] width 106 height 14
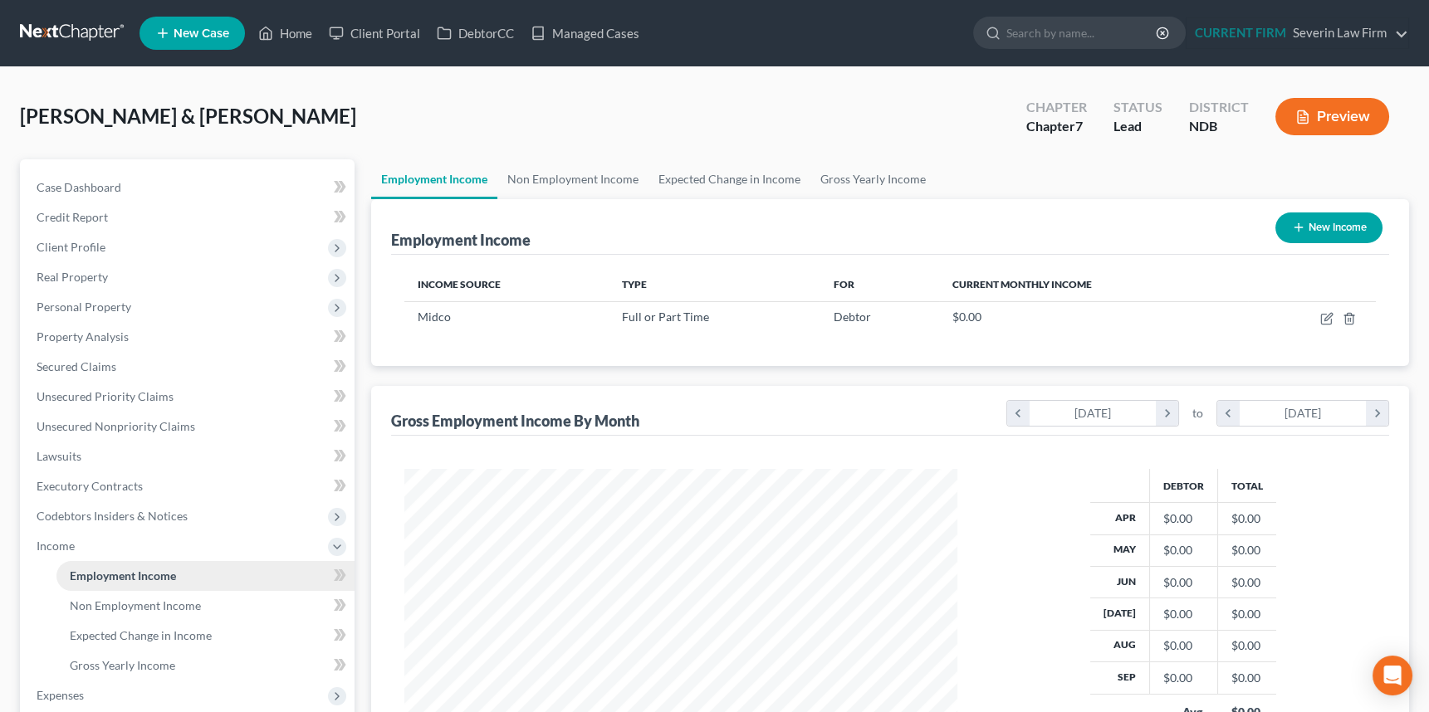
click at [115, 577] on span "Employment Income" at bounding box center [123, 576] width 106 height 14
click at [580, 179] on link "Non Employment Income" at bounding box center [572, 179] width 151 height 40
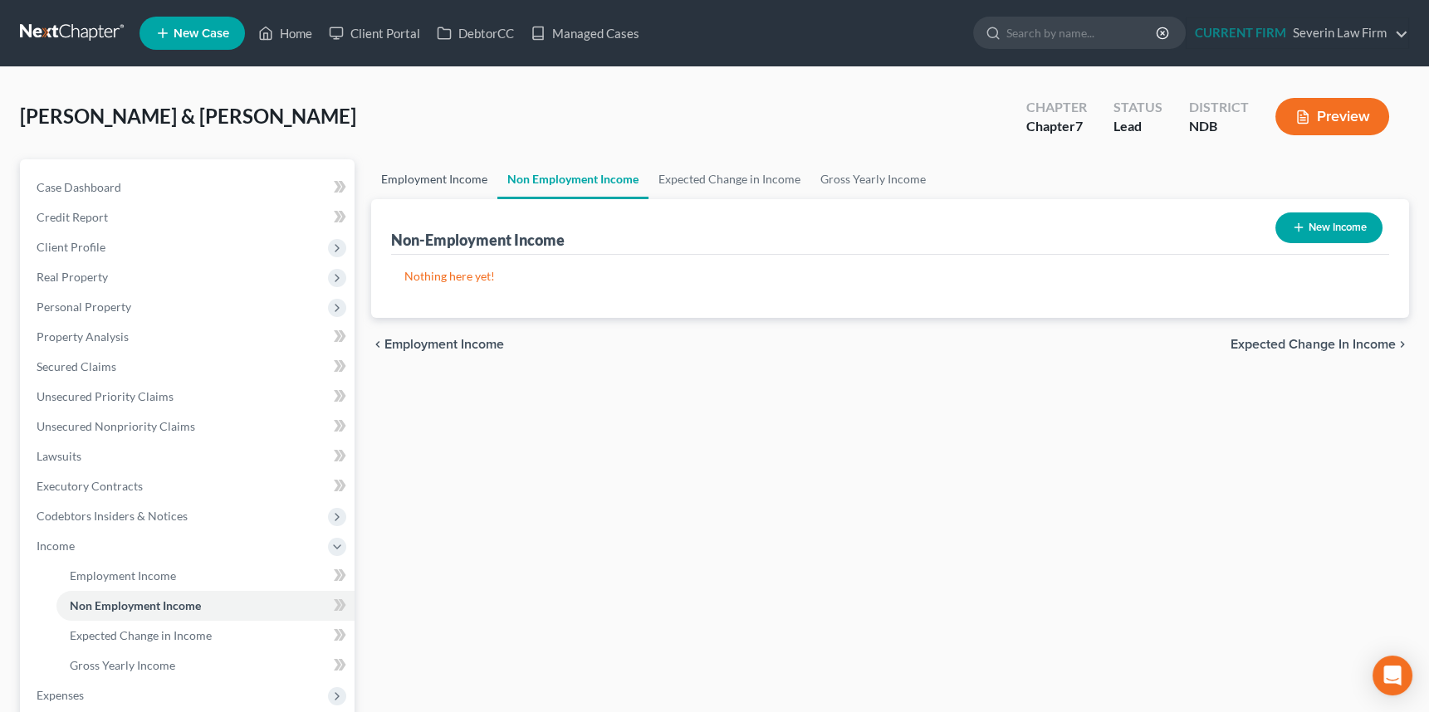
click at [435, 174] on link "Employment Income" at bounding box center [434, 179] width 126 height 40
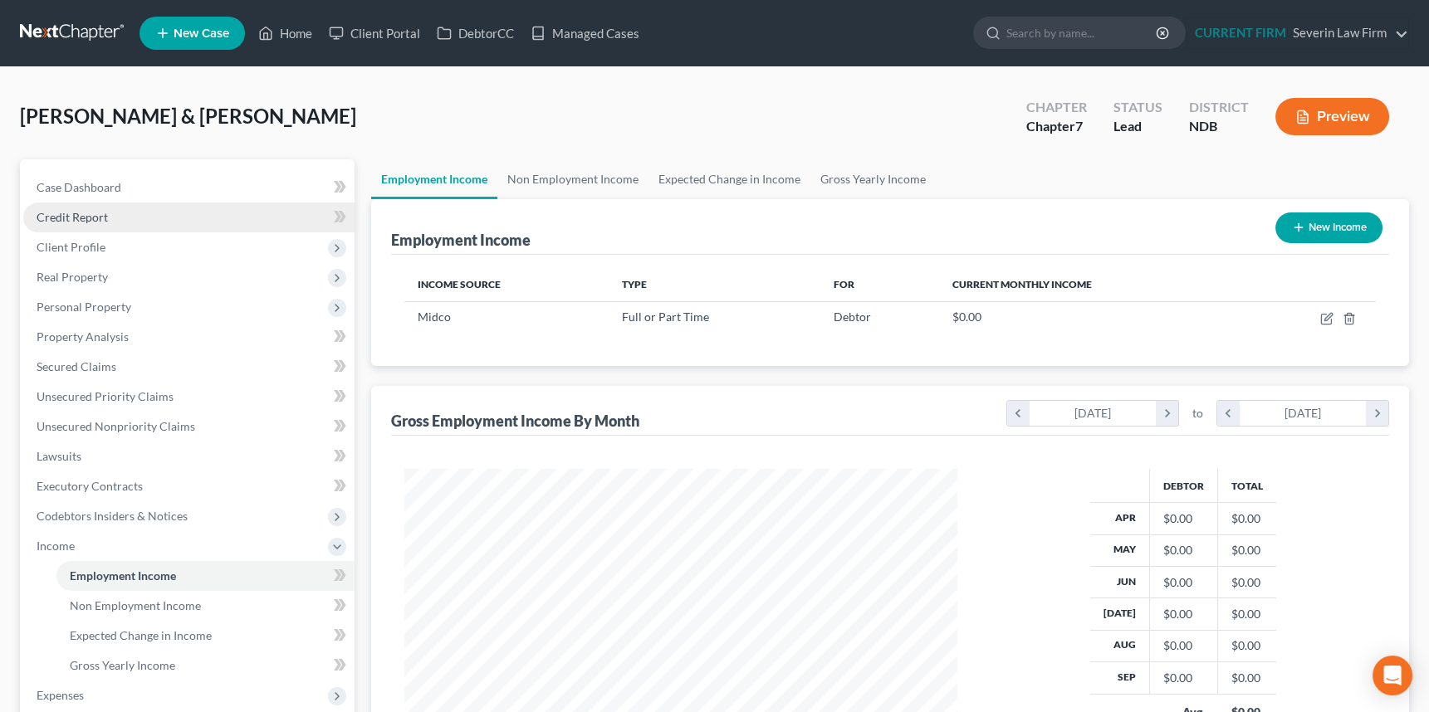
scroll to position [297, 585]
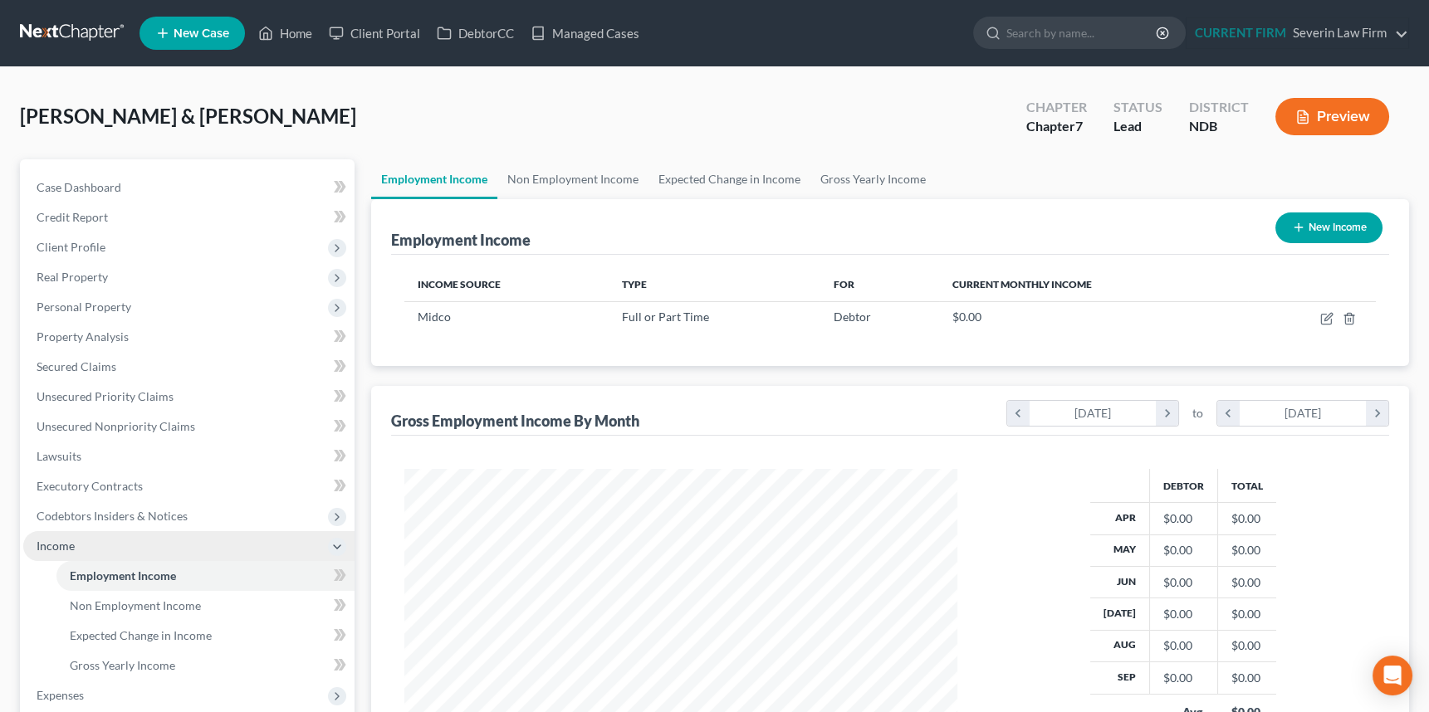
click at [49, 542] on span "Income" at bounding box center [56, 546] width 38 height 14
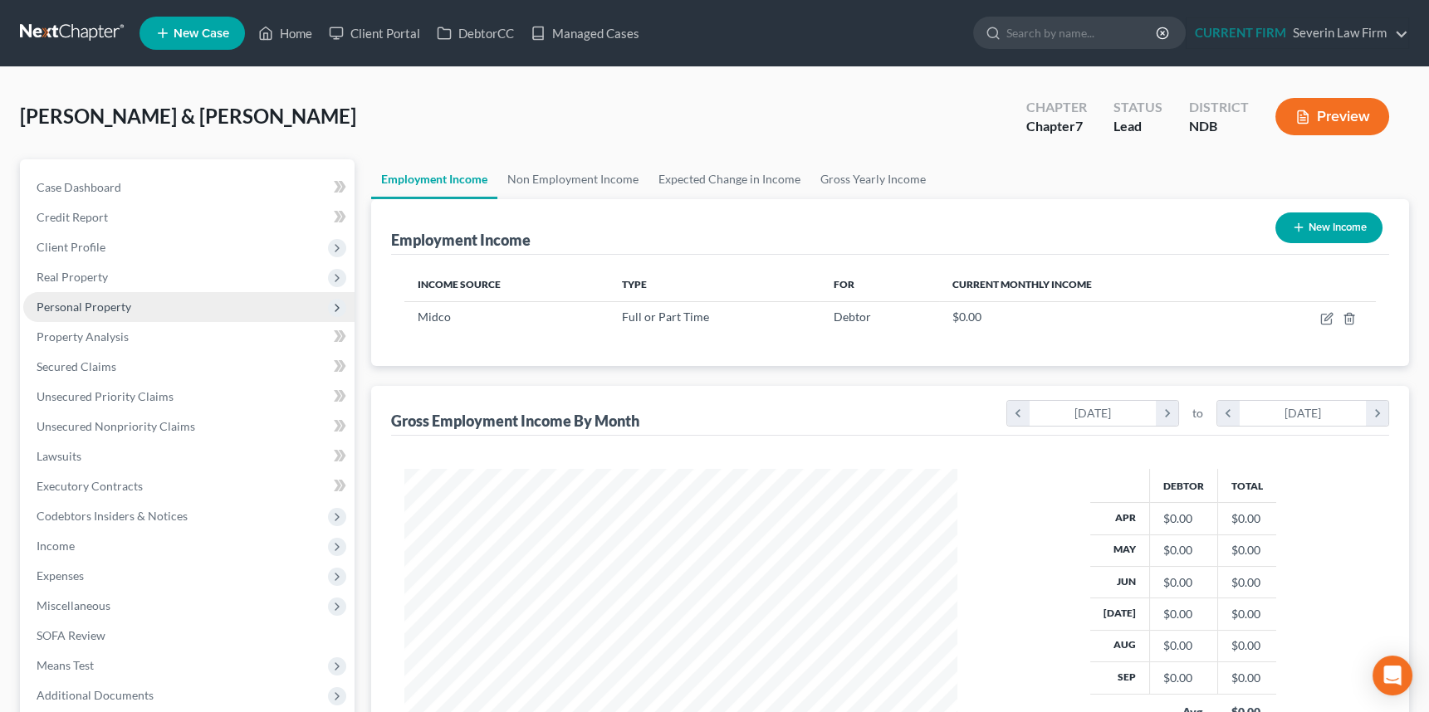
click at [95, 303] on span "Personal Property" at bounding box center [84, 307] width 95 height 14
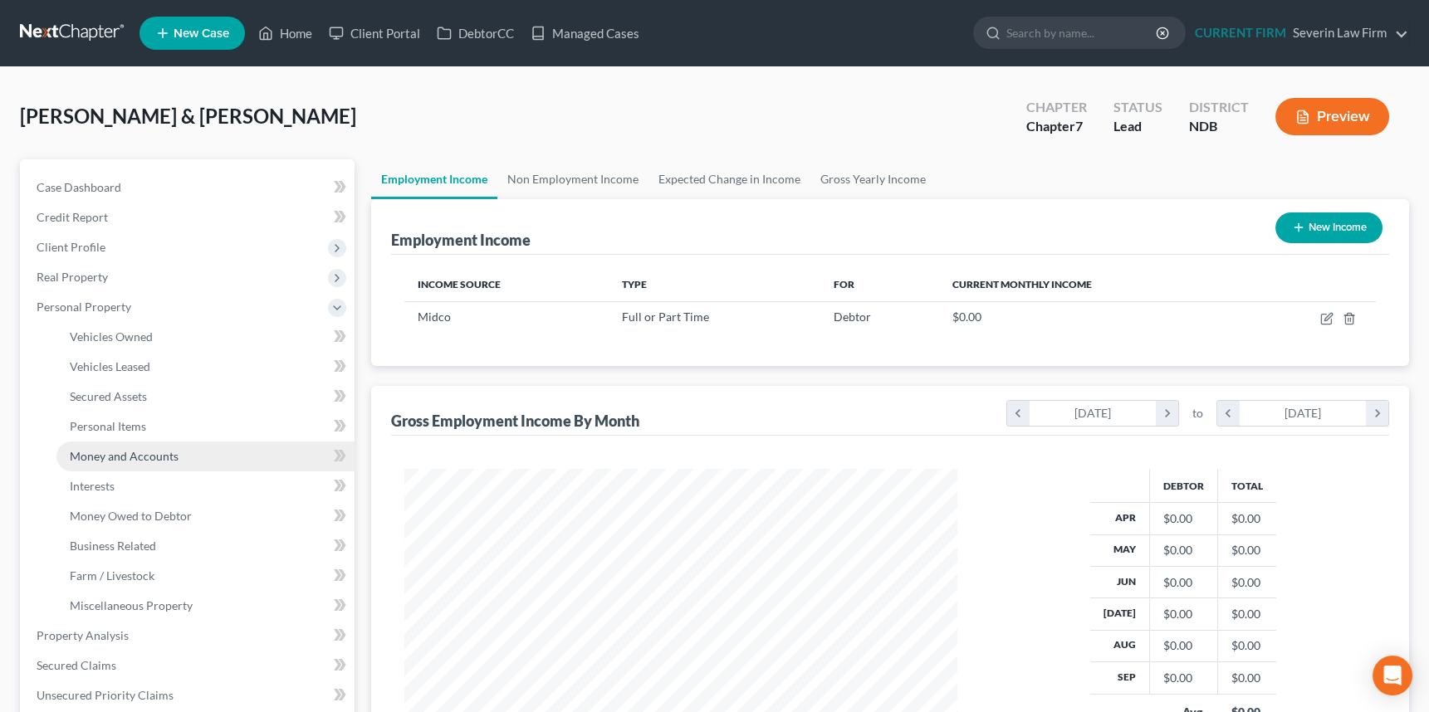
click at [103, 457] on span "Money and Accounts" at bounding box center [124, 456] width 109 height 14
